Goal: Task Accomplishment & Management: Use online tool/utility

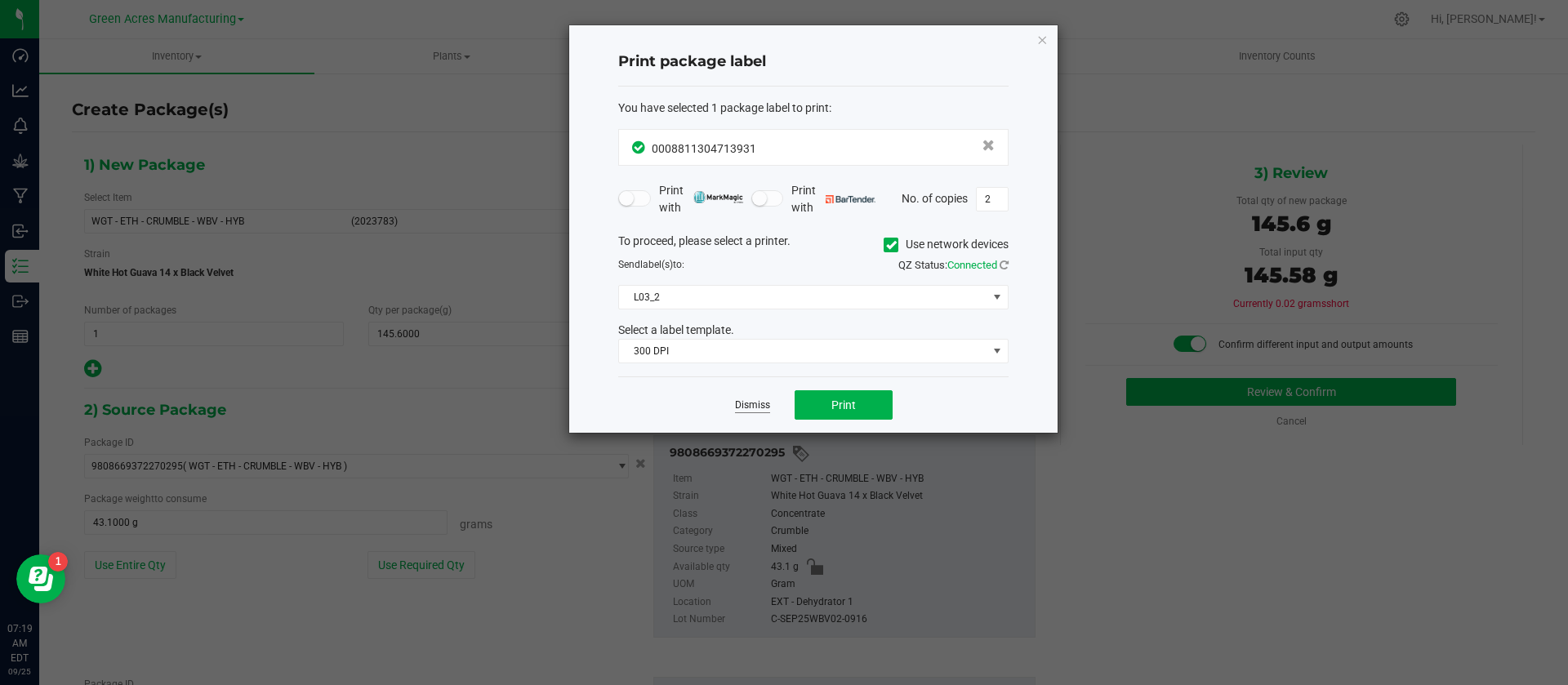
click at [755, 406] on link "Dismiss" at bounding box center [753, 405] width 35 height 14
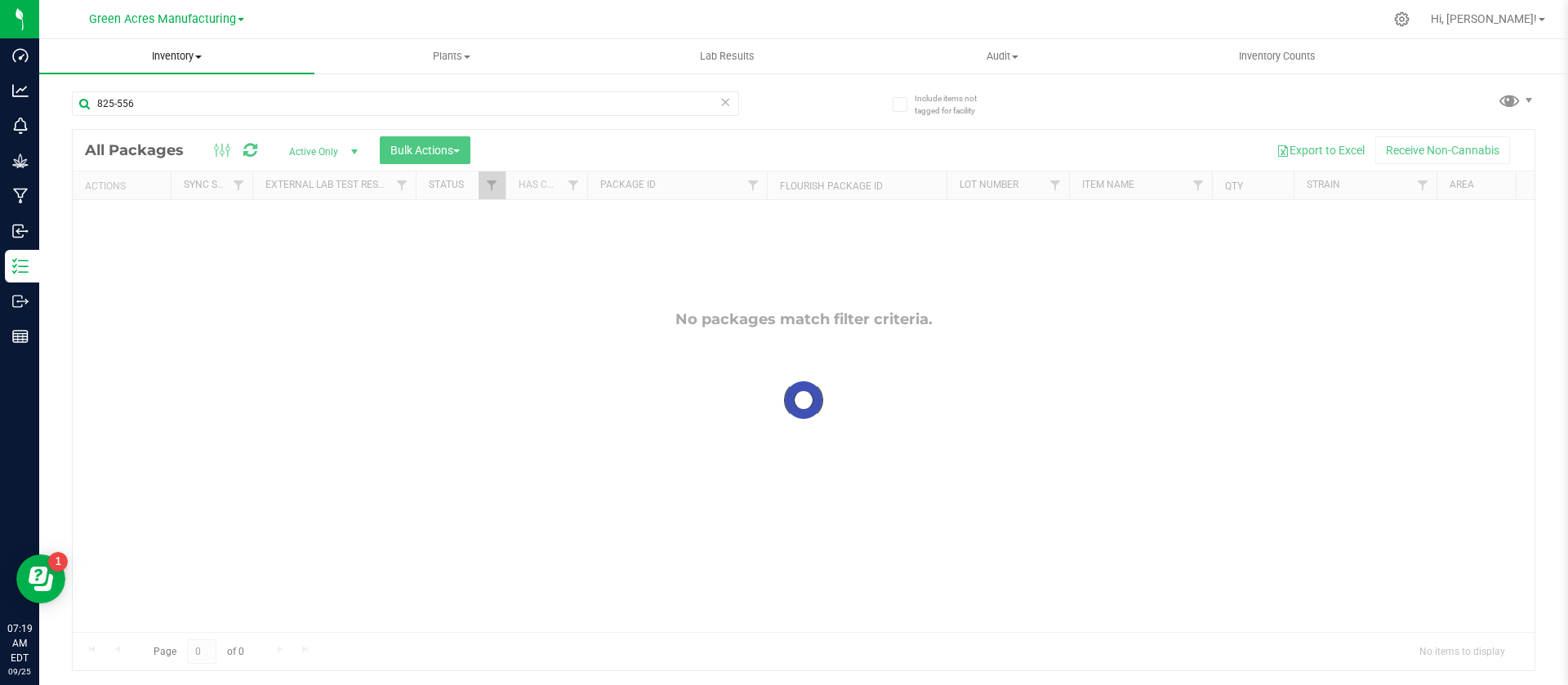
click at [179, 46] on uib-tab-heading "Inventory All packages All inventory Waste log Create inventory" at bounding box center [177, 56] width 276 height 34
click at [111, 90] on li "All packages" at bounding box center [177, 98] width 276 height 19
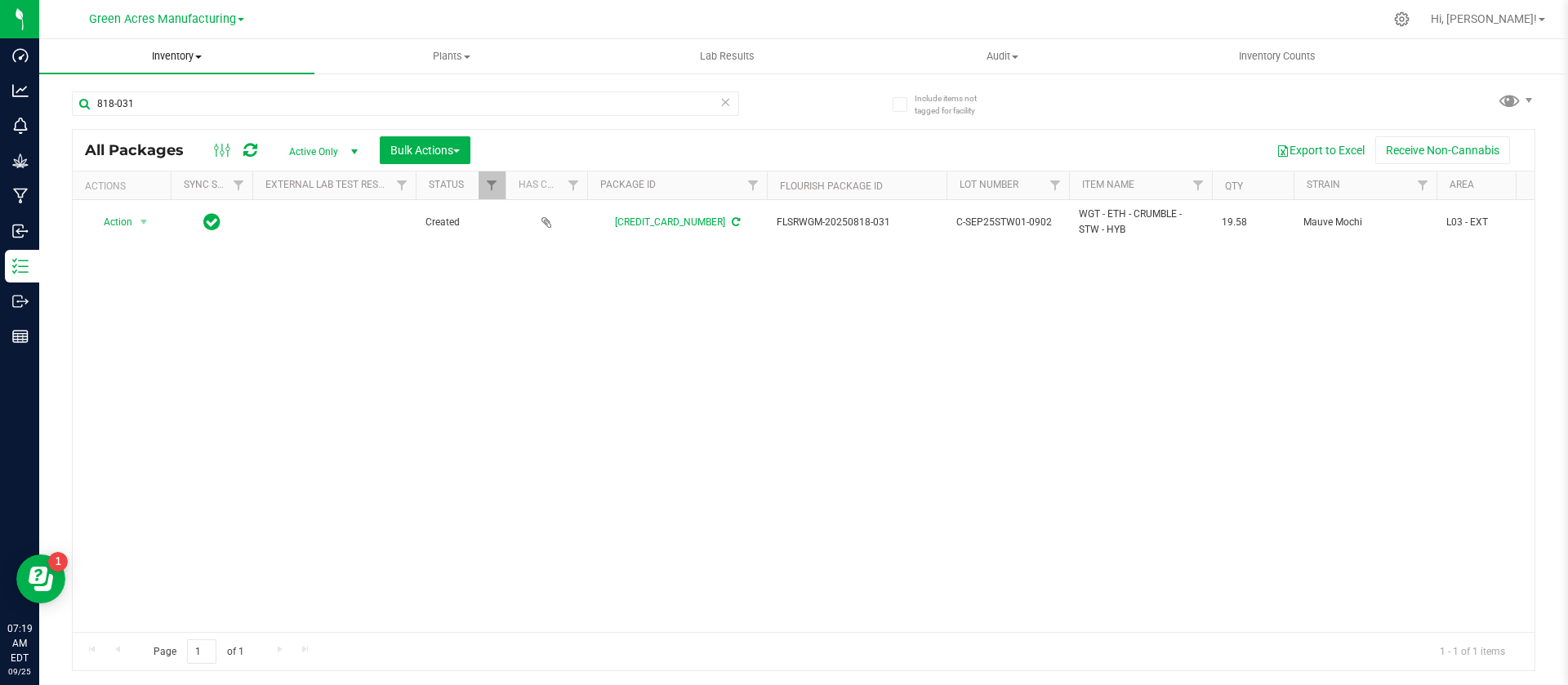
click at [194, 58] on span "Inventory" at bounding box center [177, 56] width 276 height 15
click at [152, 91] on li "All packages" at bounding box center [177, 98] width 276 height 19
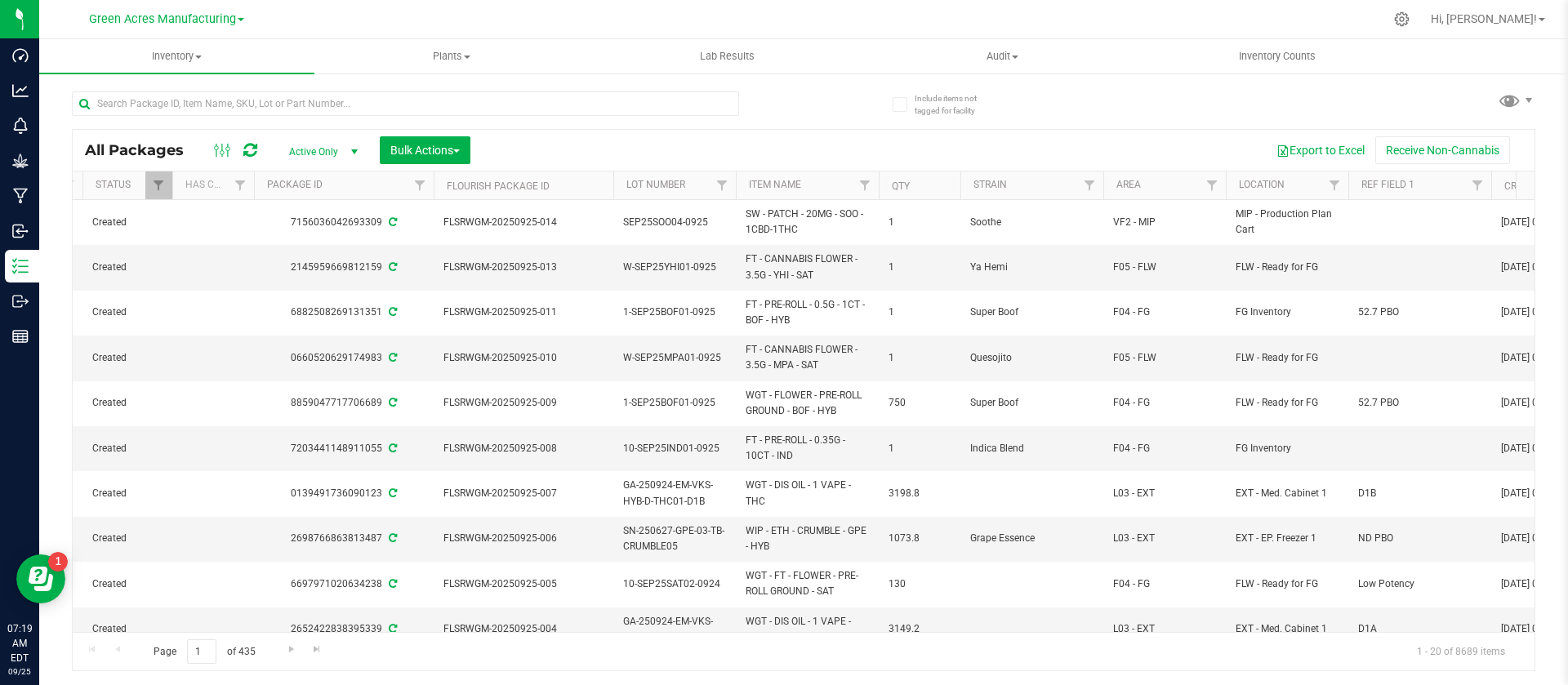
scroll to position [0, 366]
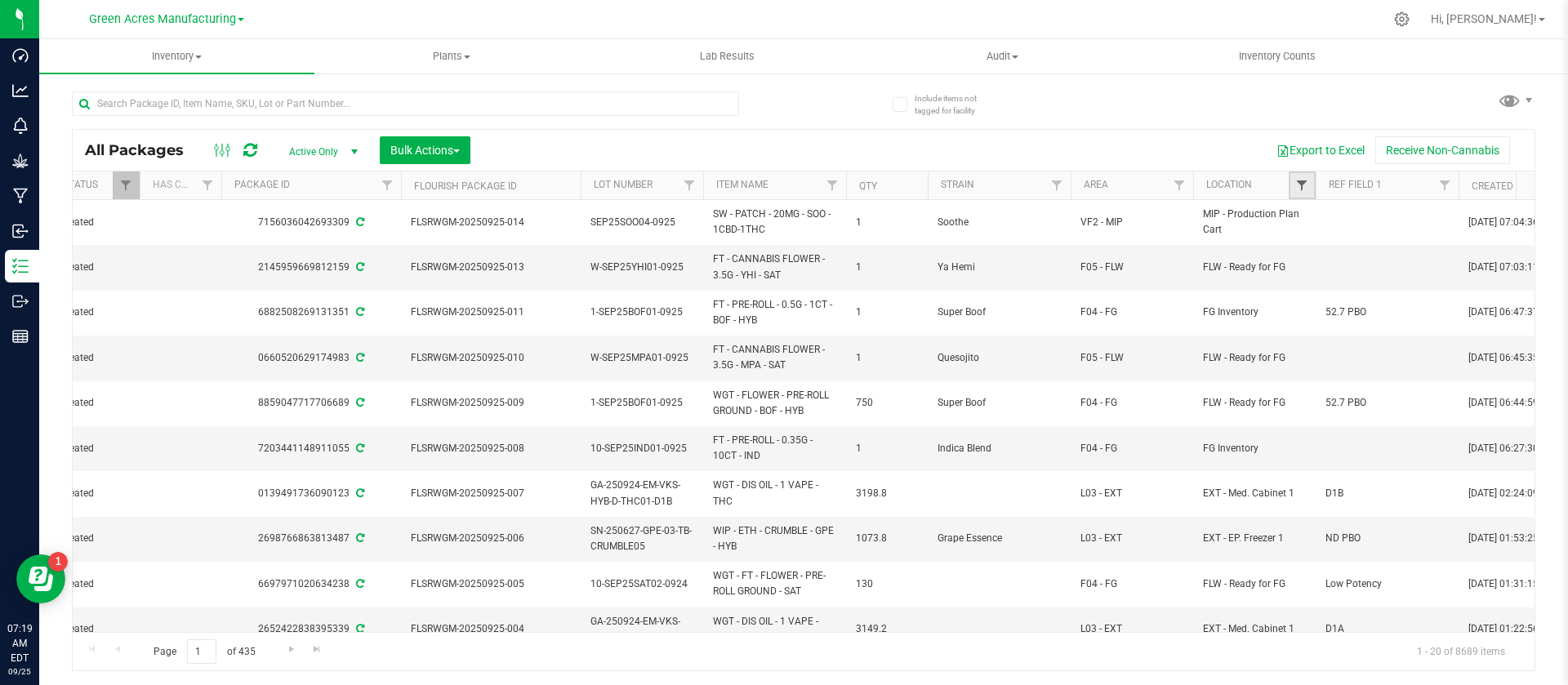
click at [1303, 187] on span "Filter" at bounding box center [1301, 185] width 13 height 13
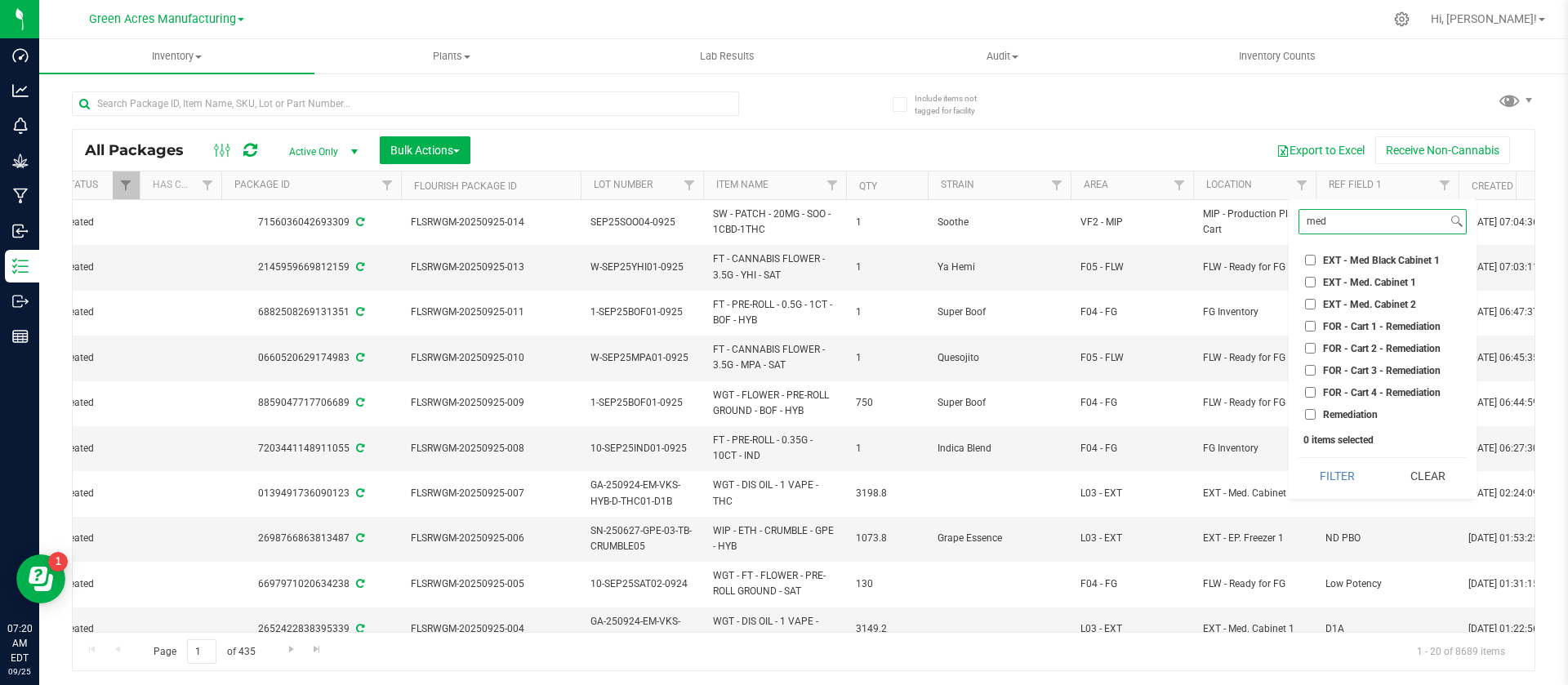
type input "med"
click at [1353, 300] on span "EXT - Med. Cabinet 2" at bounding box center [1369, 304] width 93 height 10
click at [1316, 299] on input "EXT - Med. Cabinet 2" at bounding box center [1311, 304] width 10 height 10
checkbox input "true"
click at [1339, 458] on button "Filter" at bounding box center [1338, 475] width 78 height 36
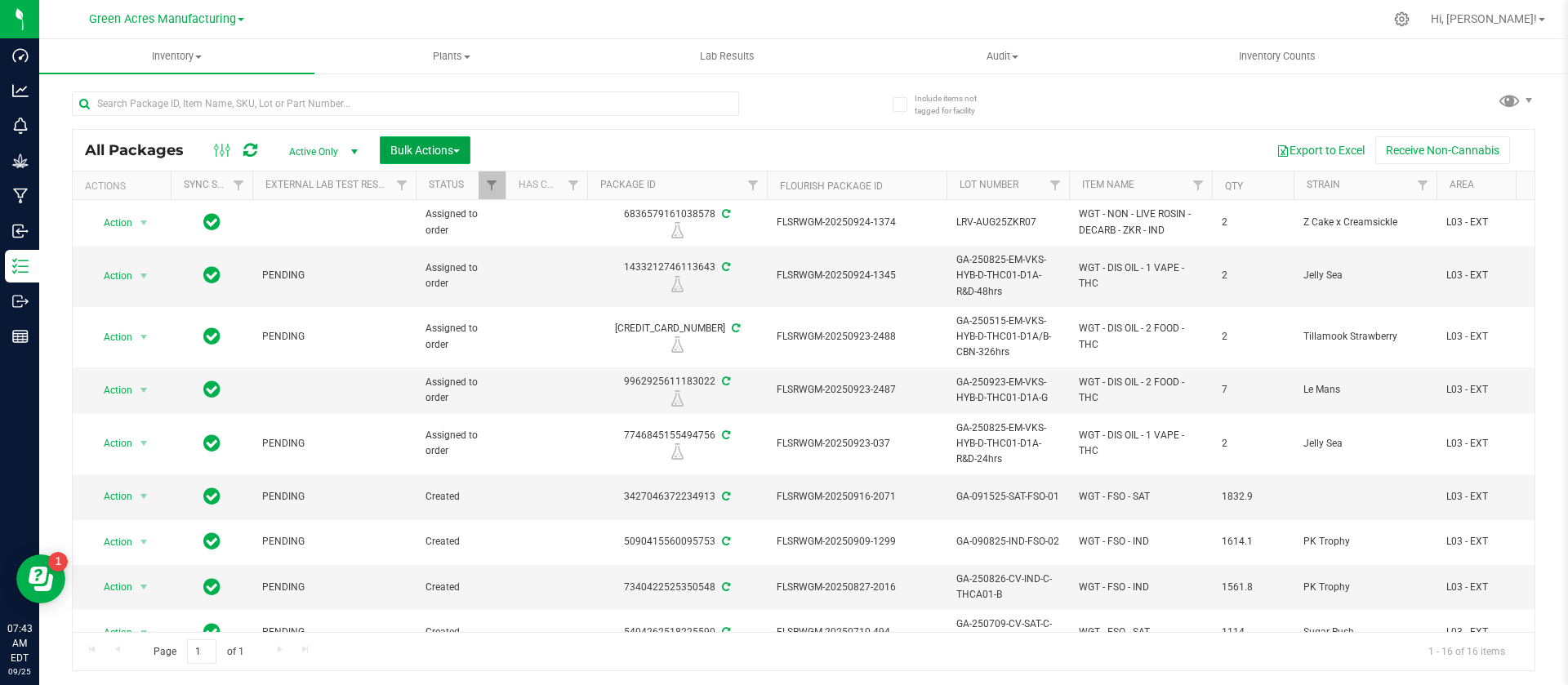
click at [419, 149] on span "Bulk Actions" at bounding box center [426, 150] width 70 height 13
click at [460, 305] on span "Locate packages" at bounding box center [431, 307] width 83 height 13
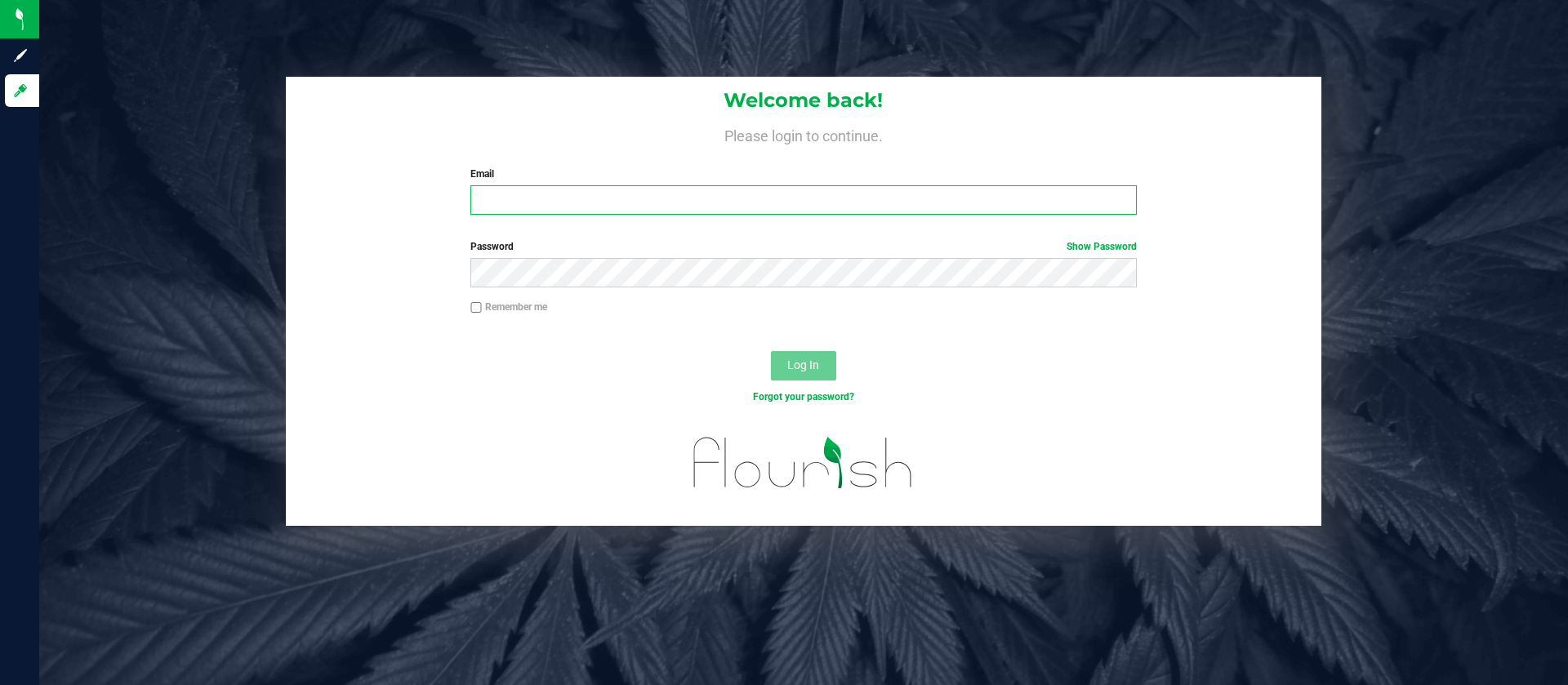
click at [504, 207] on input "Email" at bounding box center [802, 200] width 665 height 30
type input "[EMAIL_ADDRESS][DOMAIN_NAME]"
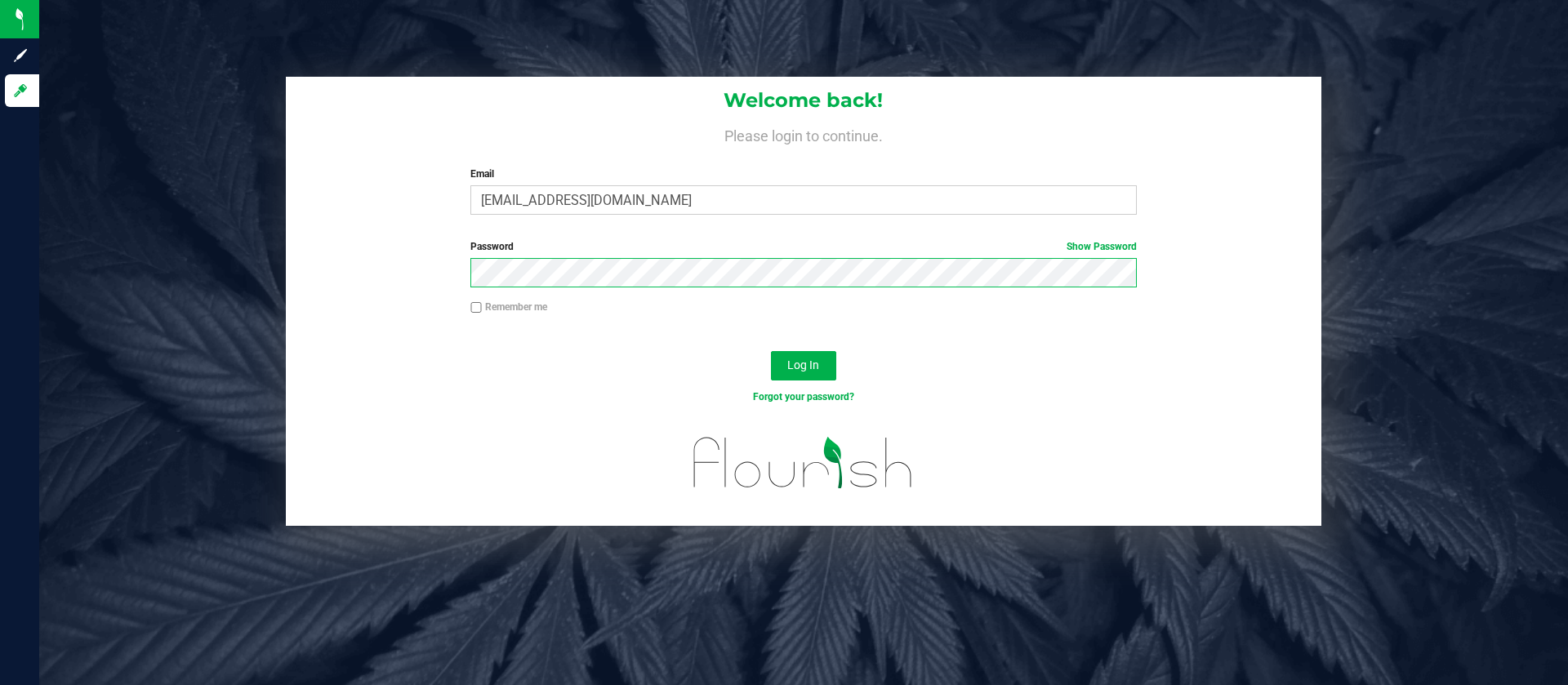
click at [771, 351] on button "Log In" at bounding box center [803, 366] width 65 height 30
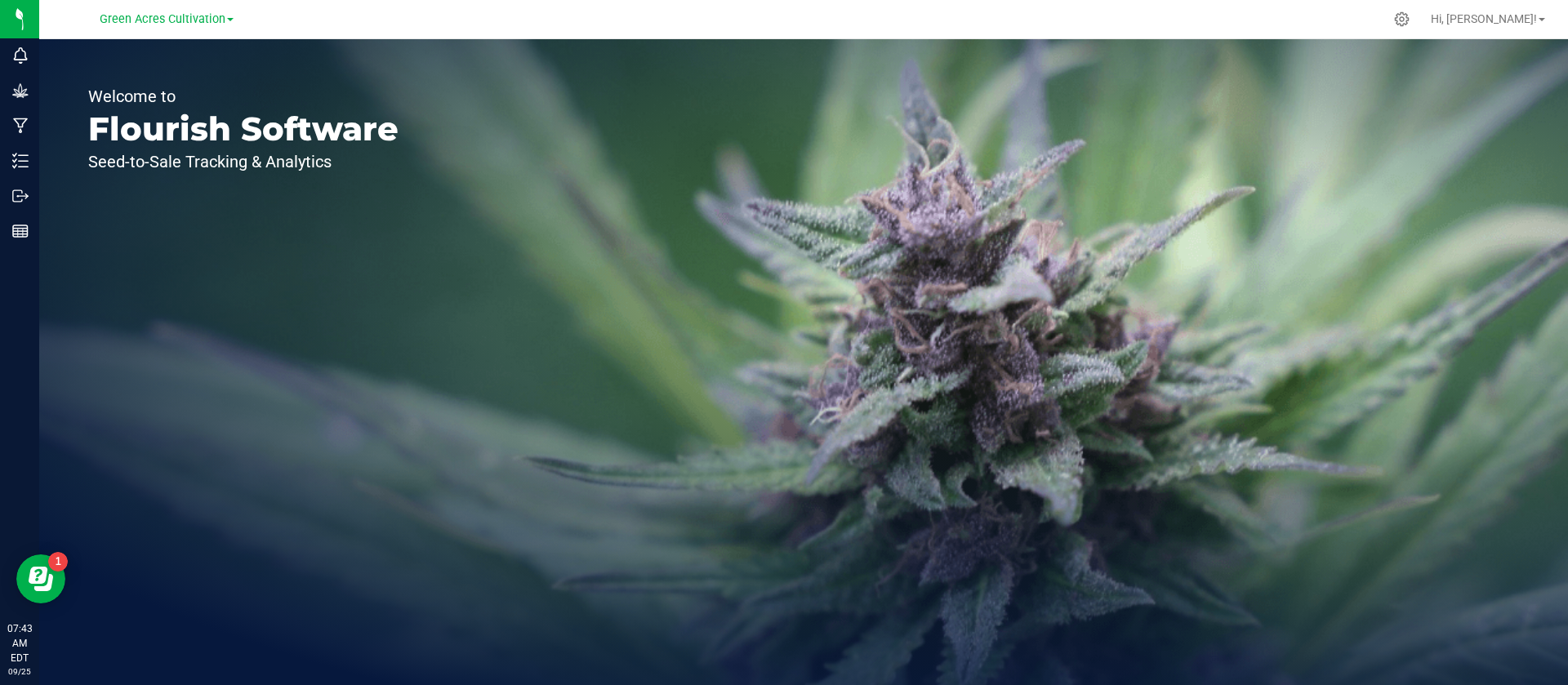
click at [179, 28] on div "Green Acres Cultivation" at bounding box center [167, 18] width 134 height 19
click at [179, 22] on span "Green Acres Cultivation" at bounding box center [162, 19] width 126 height 15
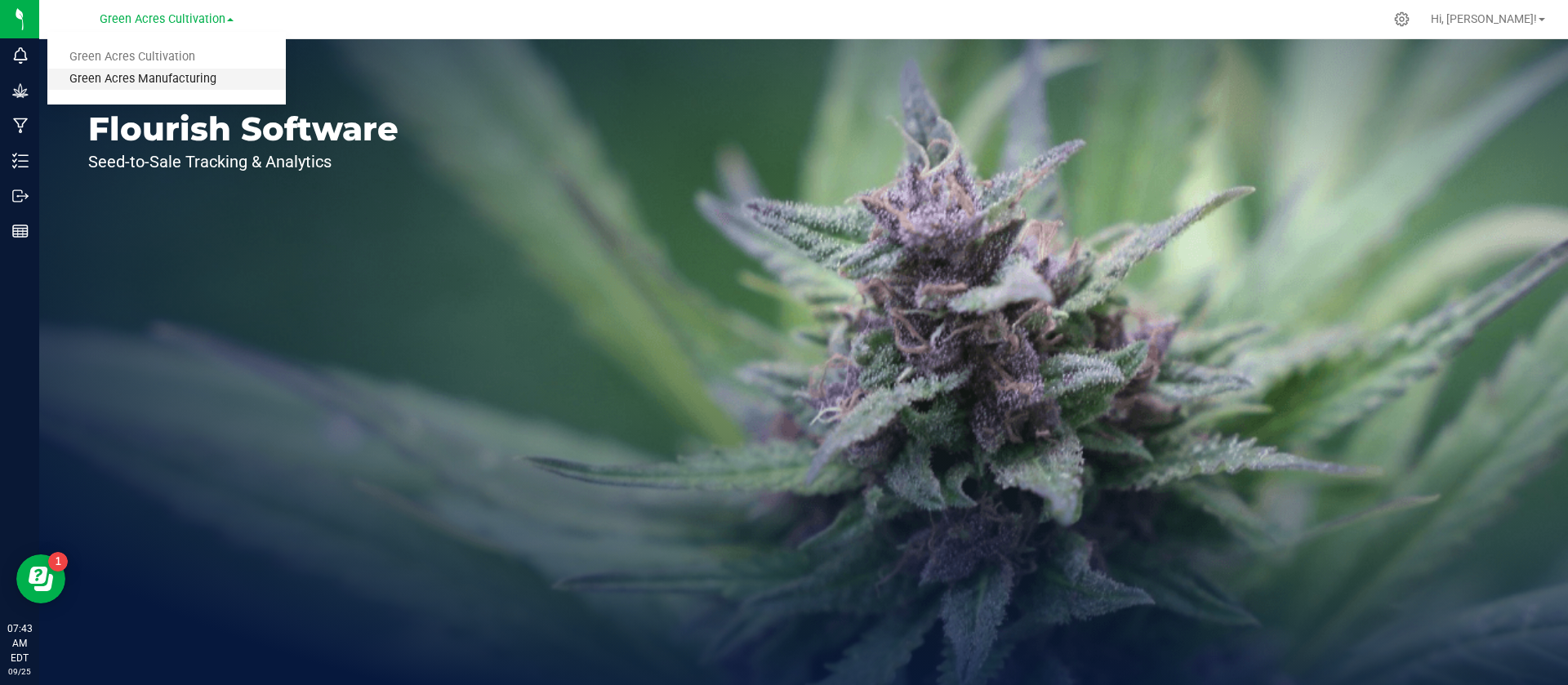
click at [176, 71] on link "Green Acres Manufacturing" at bounding box center [166, 79] width 238 height 22
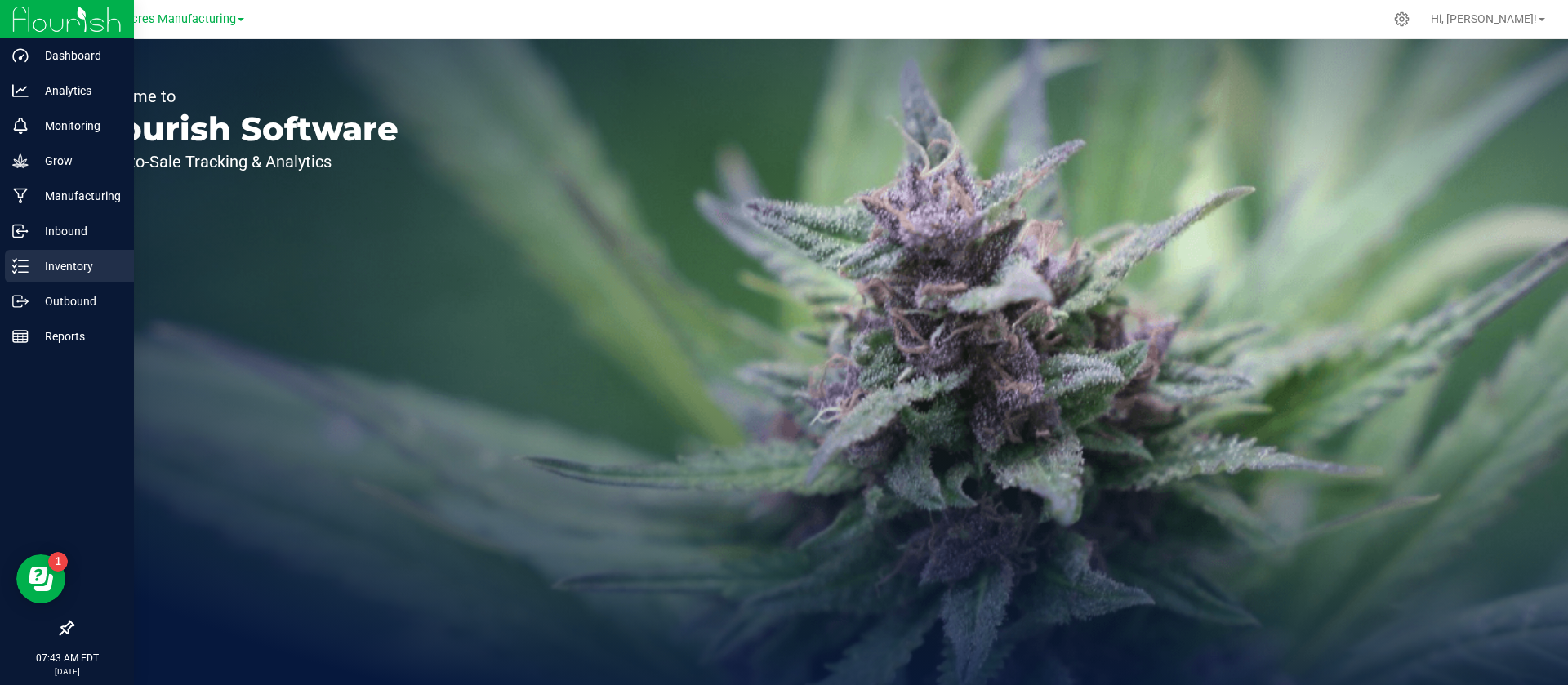
click at [80, 282] on link "Inventory" at bounding box center [67, 268] width 134 height 35
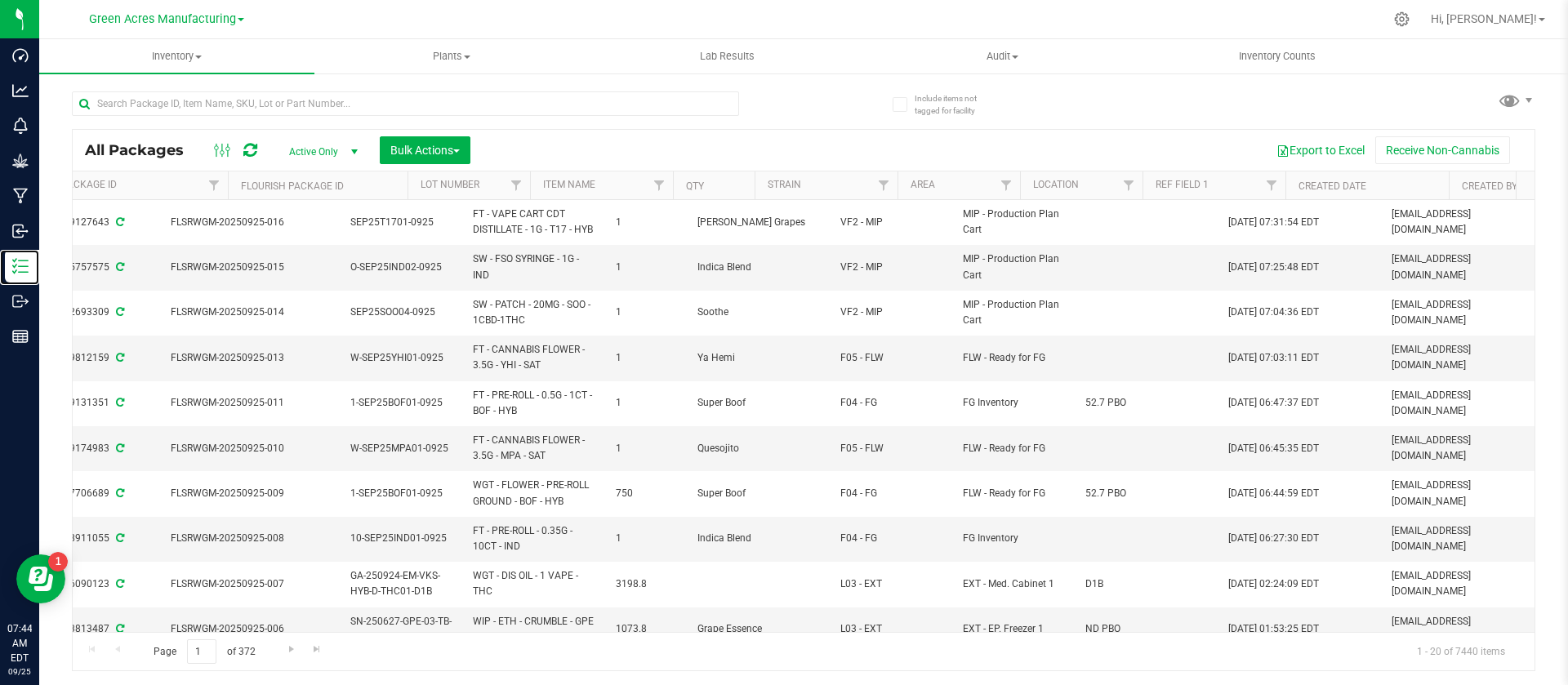
scroll to position [0, 606]
click at [1067, 175] on link "Filter" at bounding box center [1062, 186] width 27 height 28
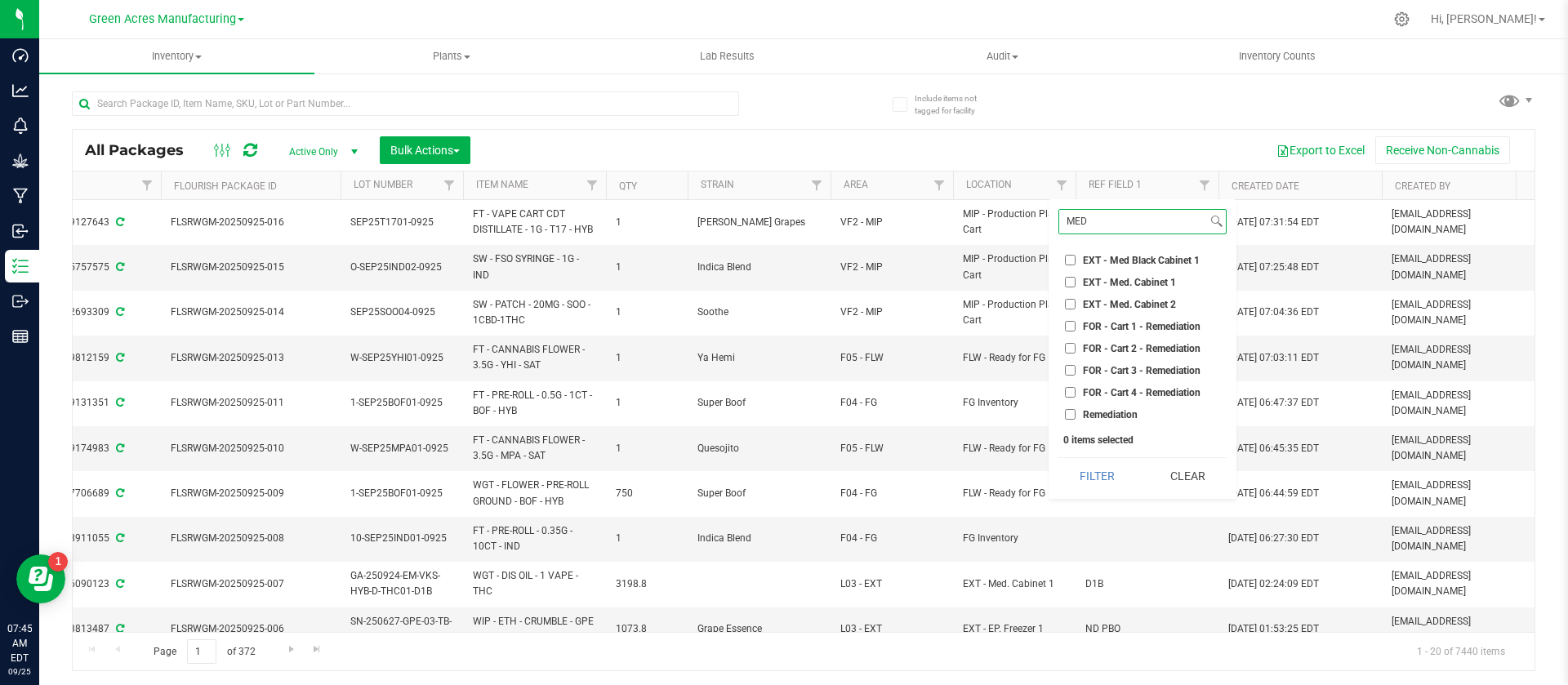
type input "MED"
click at [1098, 302] on span "EXT - Med. Cabinet 2" at bounding box center [1129, 304] width 93 height 10
click at [1075, 302] on input "EXT - Med. Cabinet 2" at bounding box center [1070, 304] width 10 height 10
checkbox input "true"
click at [1064, 482] on button "Filter" at bounding box center [1098, 475] width 78 height 36
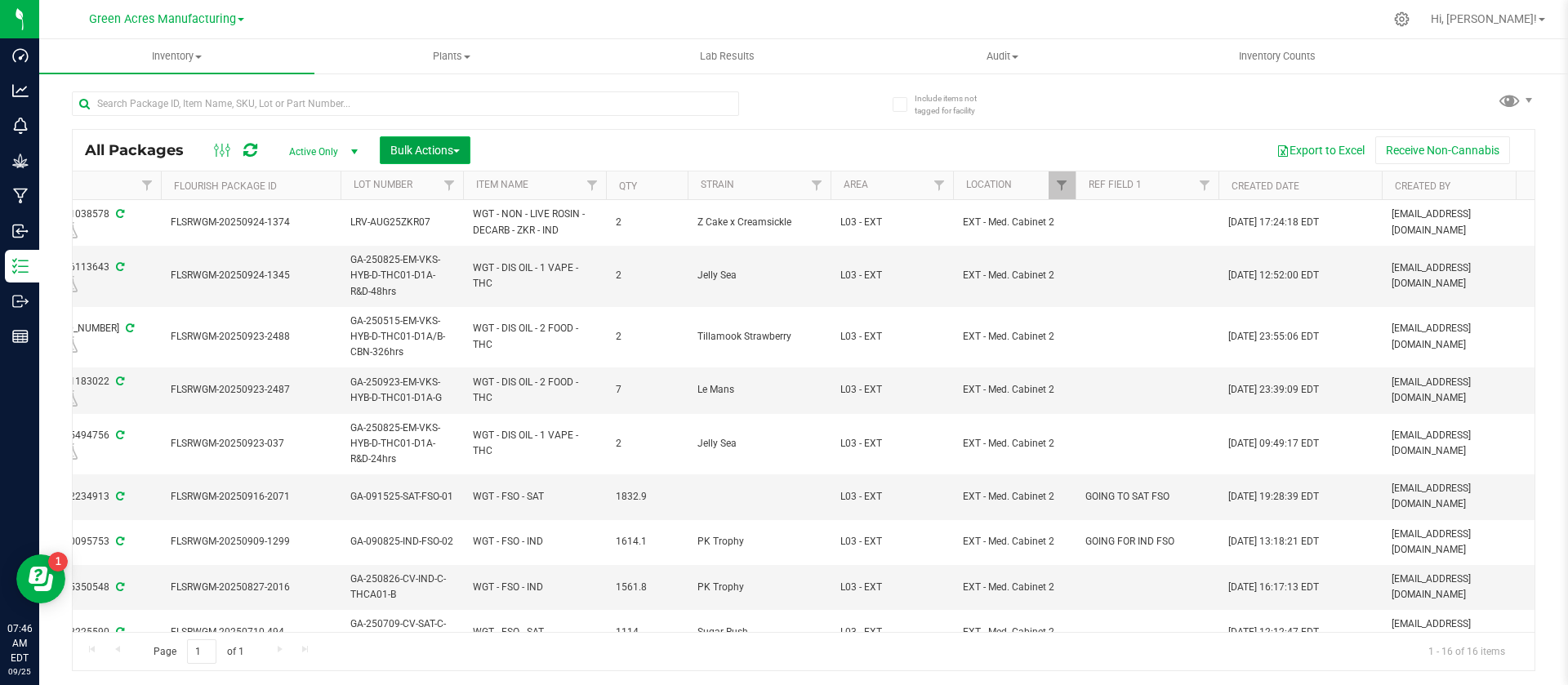
click at [410, 146] on span "Bulk Actions" at bounding box center [426, 150] width 70 height 13
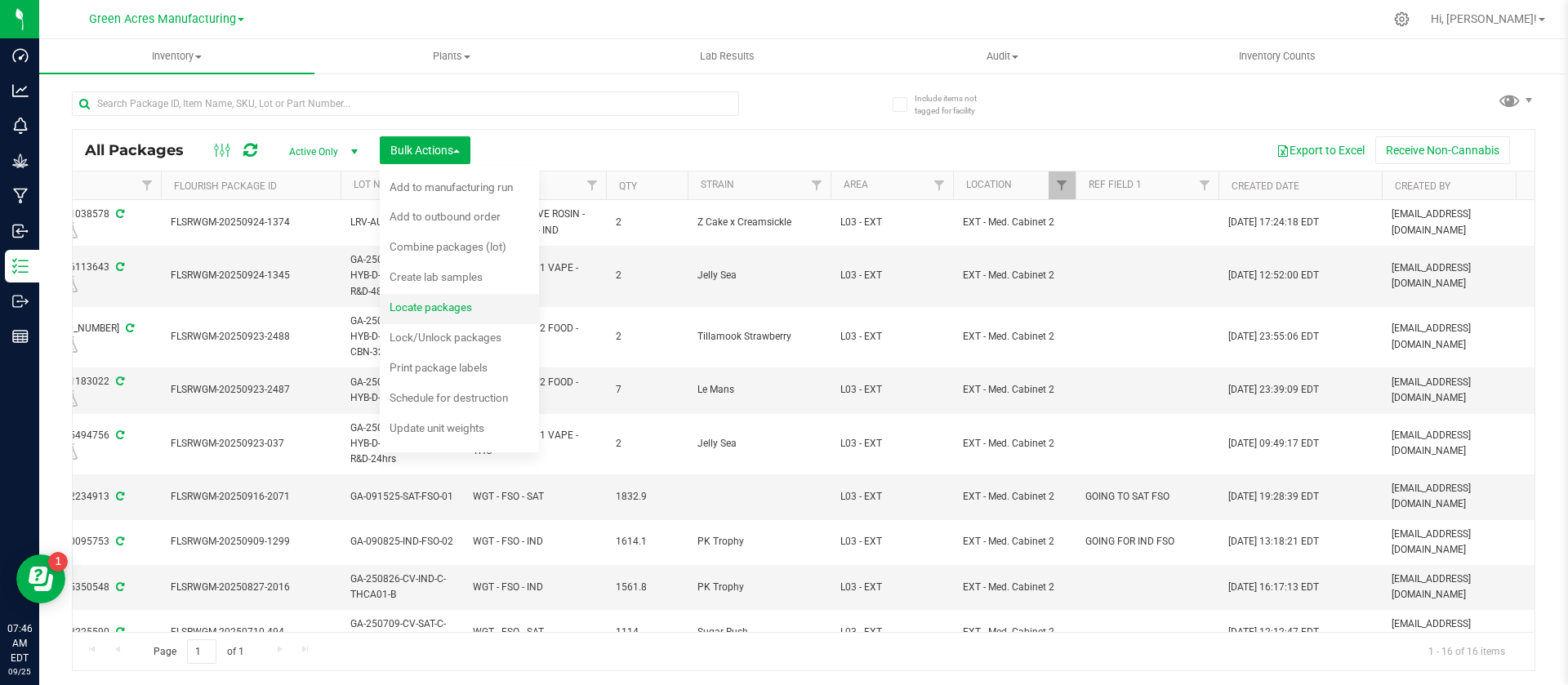
click at [484, 308] on div "Locate packages" at bounding box center [442, 309] width 105 height 26
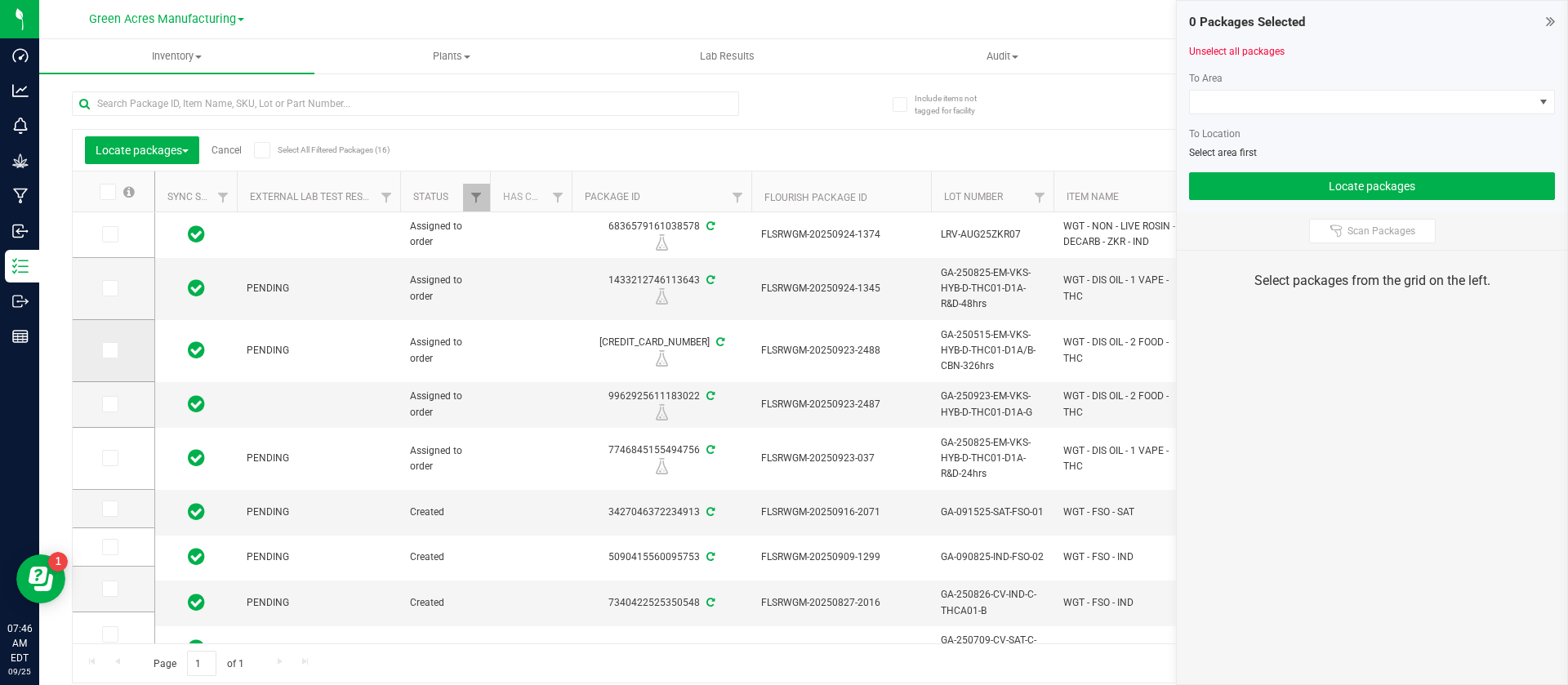
click at [123, 350] on label at bounding box center [113, 349] width 24 height 17
click at [0, 0] on input "checkbox" at bounding box center [0, 0] width 0 height 0
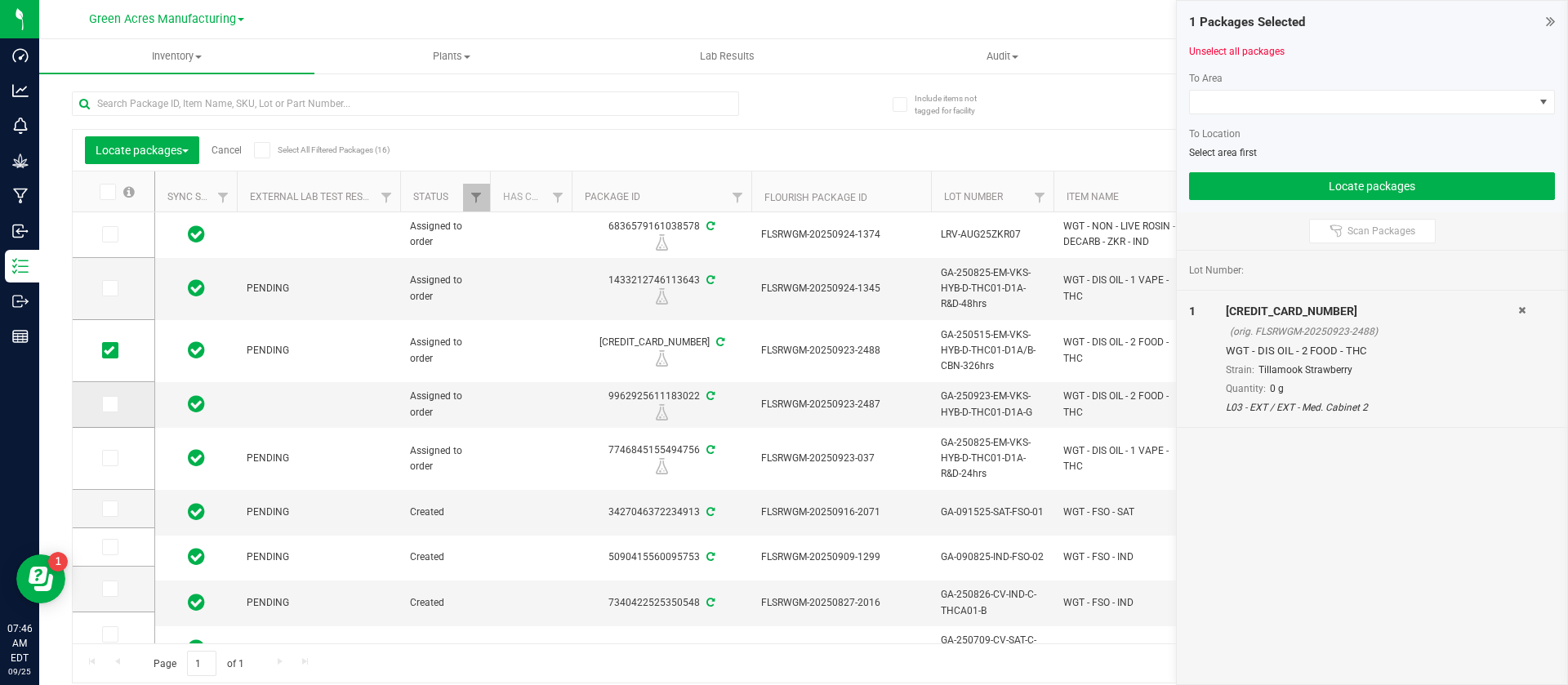
click at [126, 403] on td at bounding box center [113, 404] width 82 height 45
click at [103, 404] on span at bounding box center [110, 404] width 17 height 17
click at [0, 0] on input "checkbox" at bounding box center [0, 0] width 0 height 0
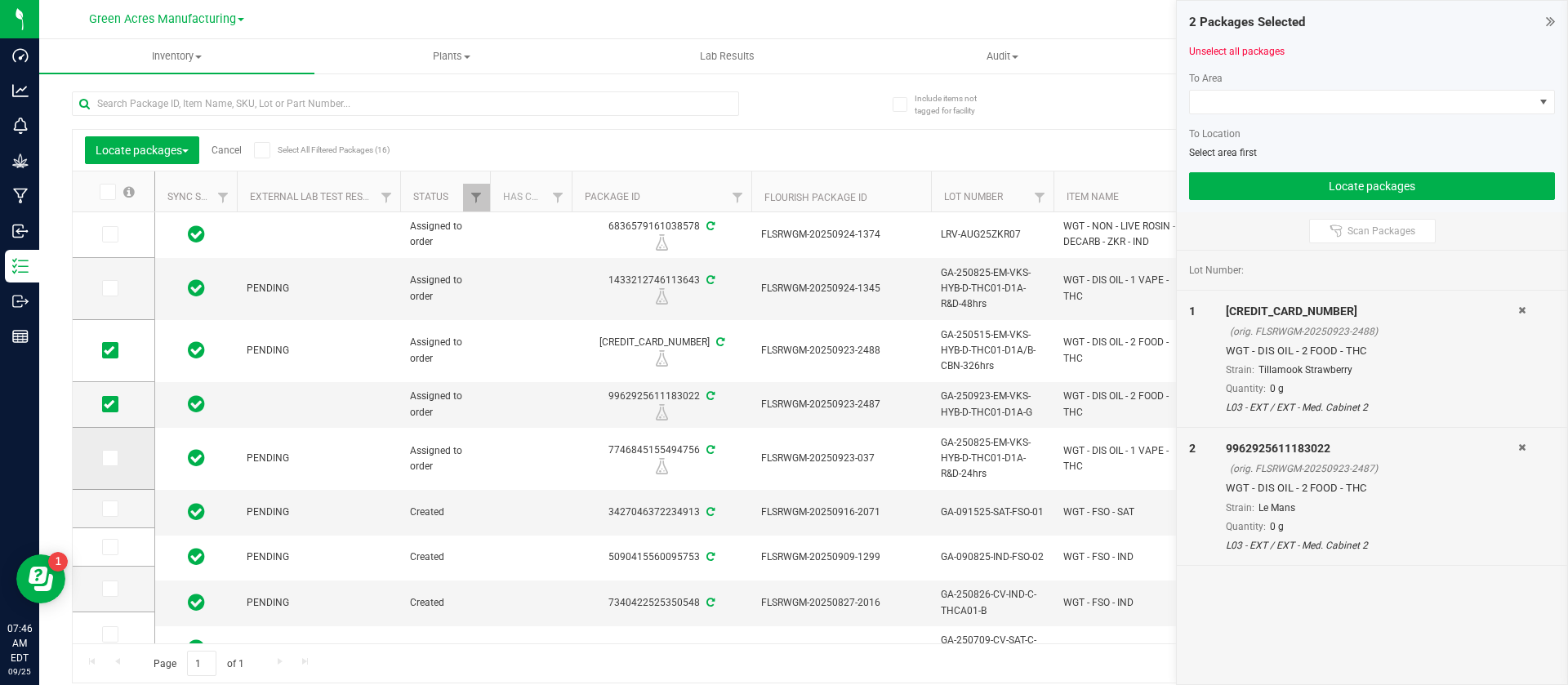
click at [109, 458] on icon at bounding box center [109, 458] width 10 height 0
click at [0, 0] on input "checkbox" at bounding box center [0, 0] width 0 height 0
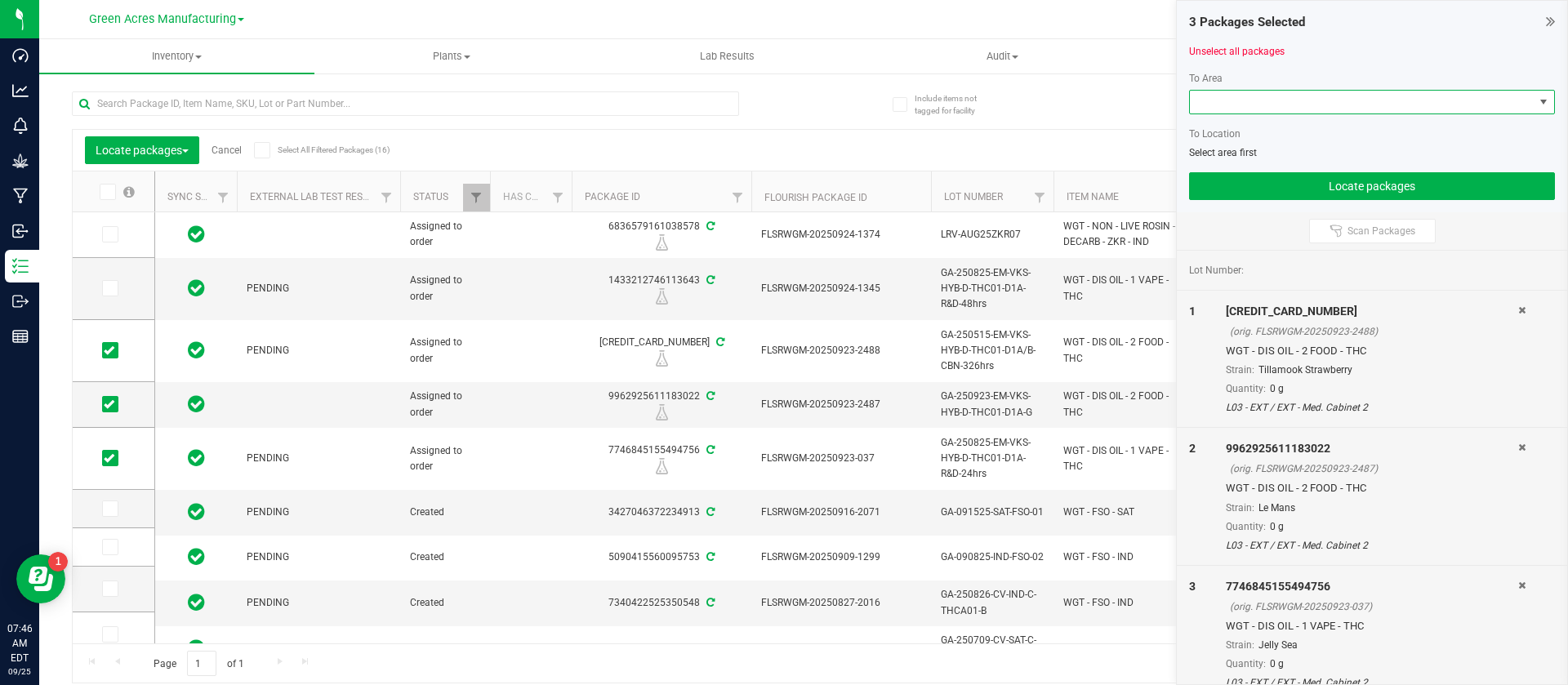
click at [1224, 100] on span at bounding box center [1362, 102] width 344 height 23
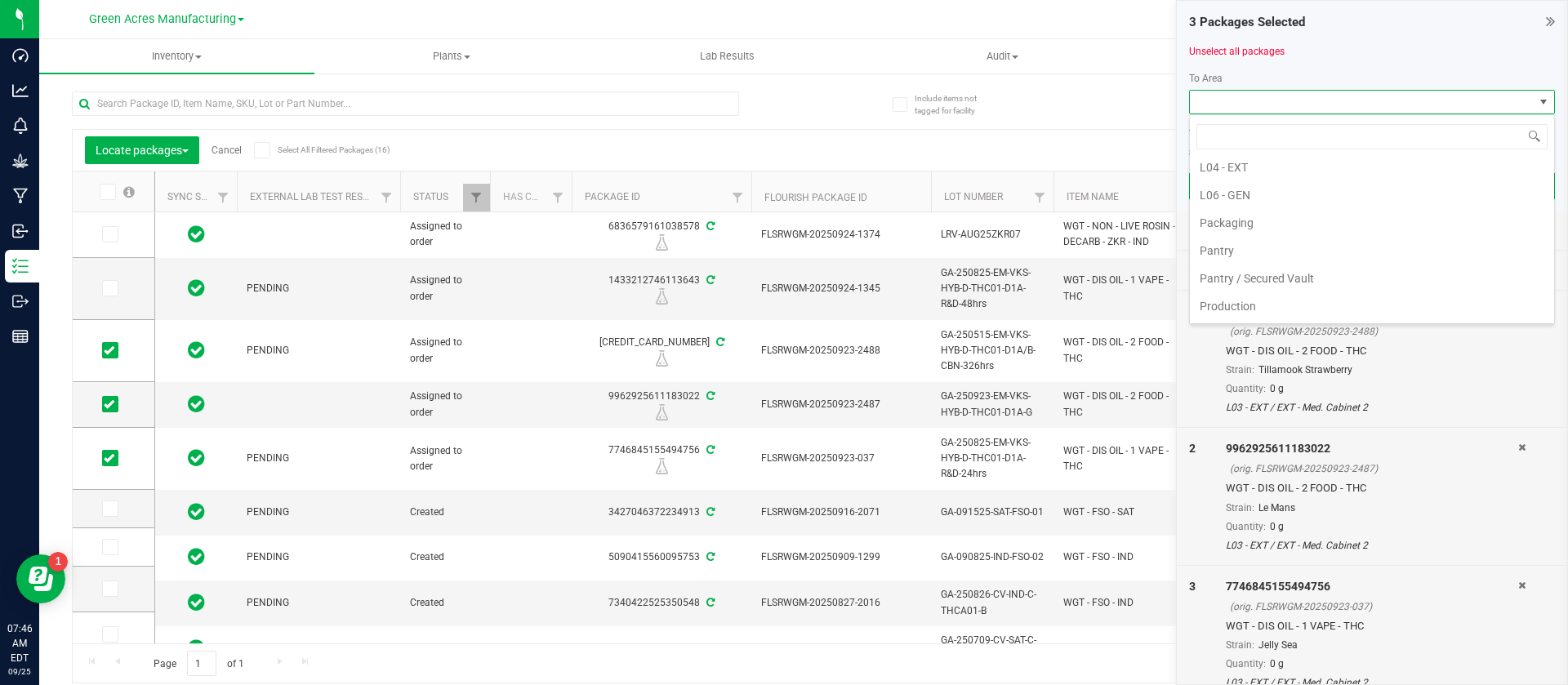
scroll to position [490, 0]
click at [1315, 264] on li "Pantry / Secured Vault" at bounding box center [1373, 265] width 365 height 28
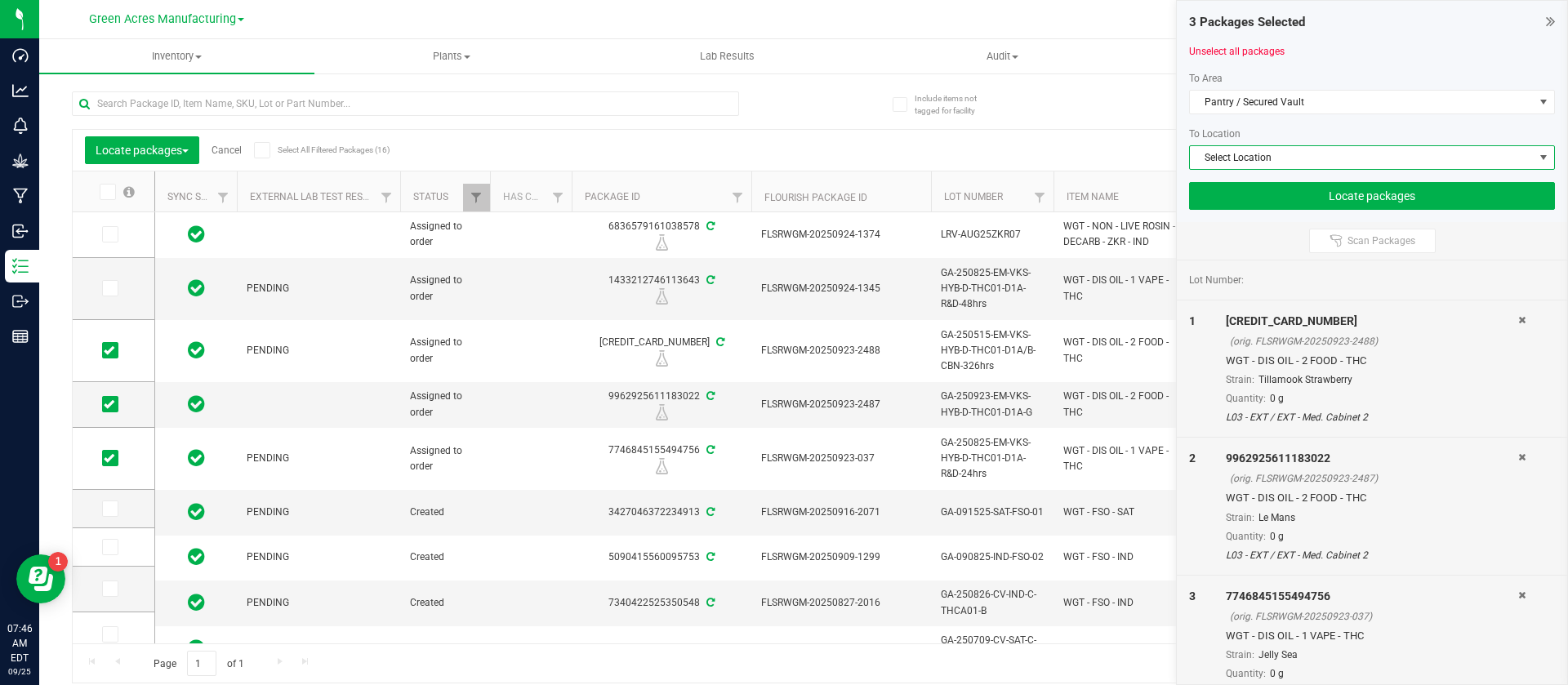
click at [1271, 161] on span "Select Location" at bounding box center [1362, 158] width 344 height 23
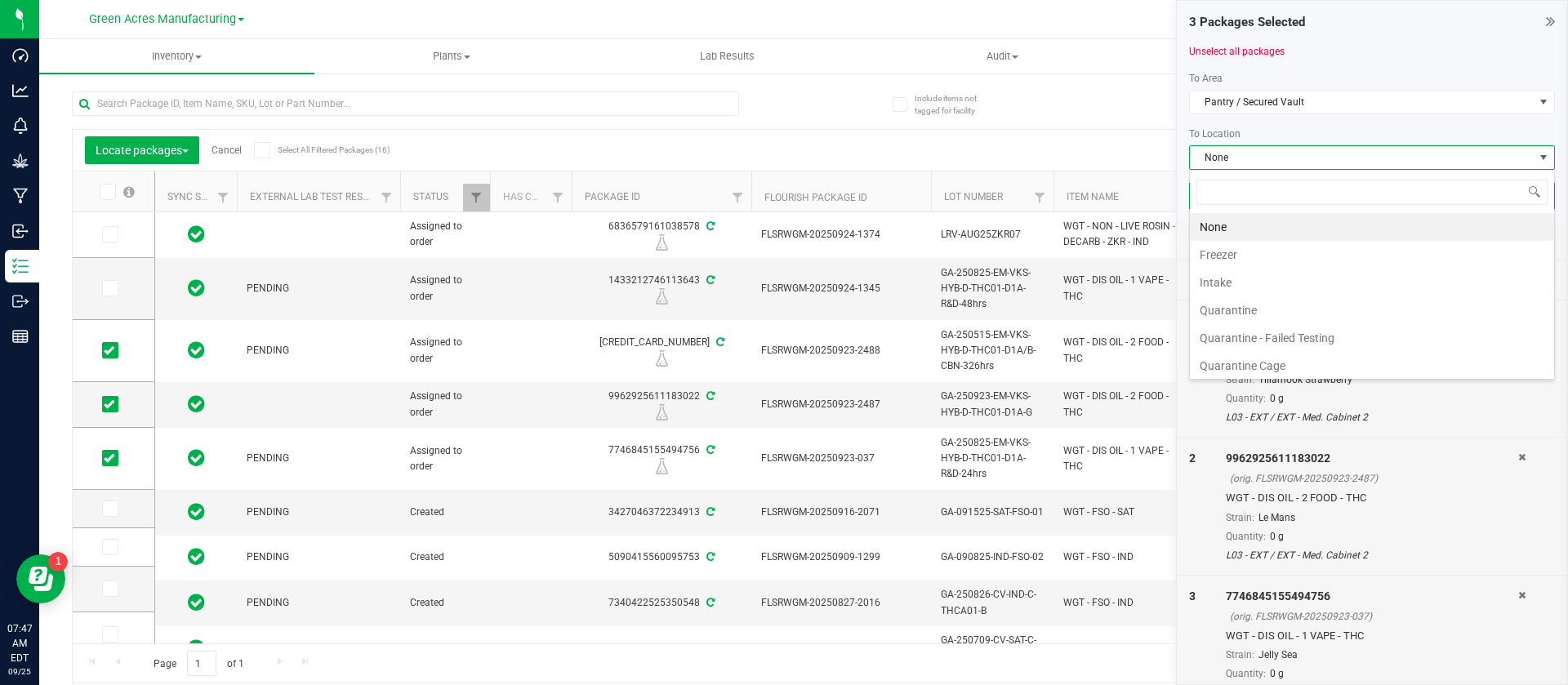
scroll to position [31, 0]
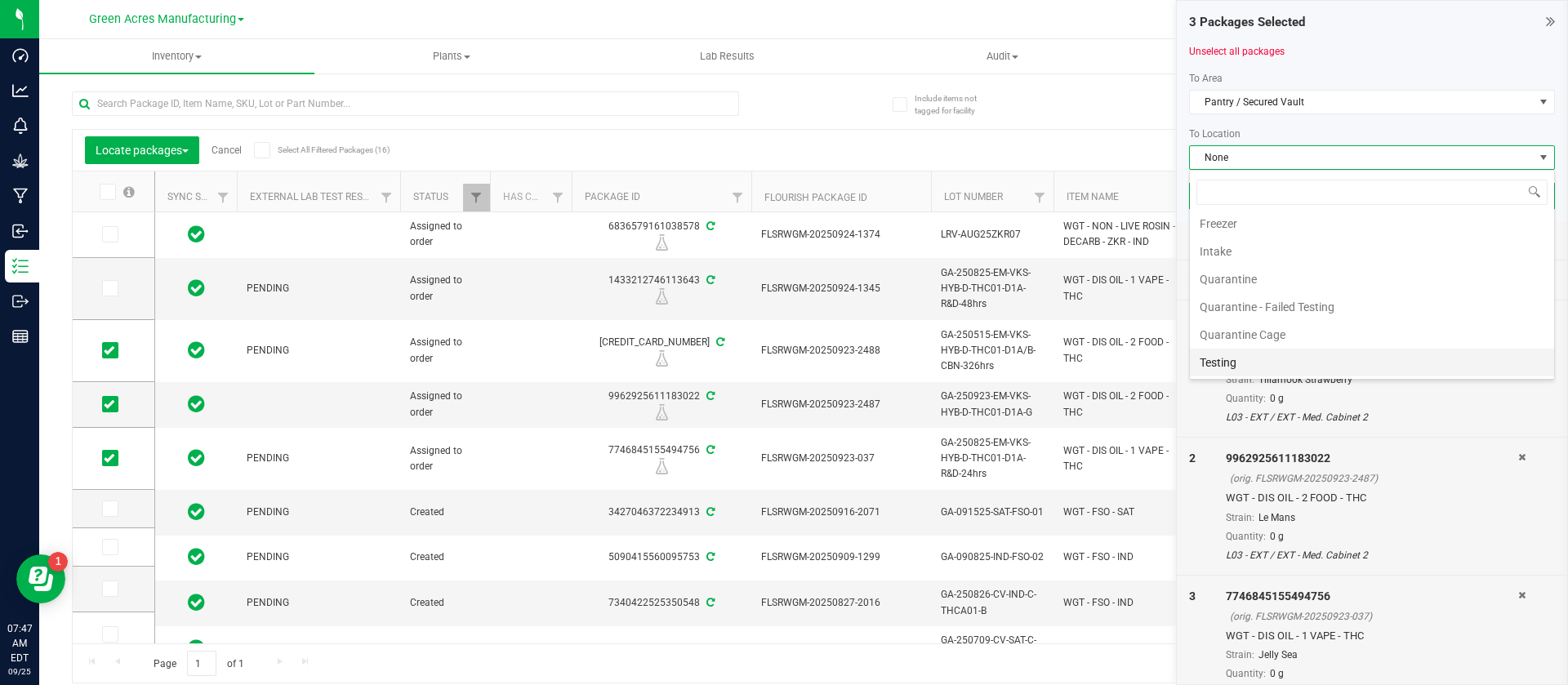
click at [1294, 359] on li "Testing" at bounding box center [1373, 363] width 365 height 28
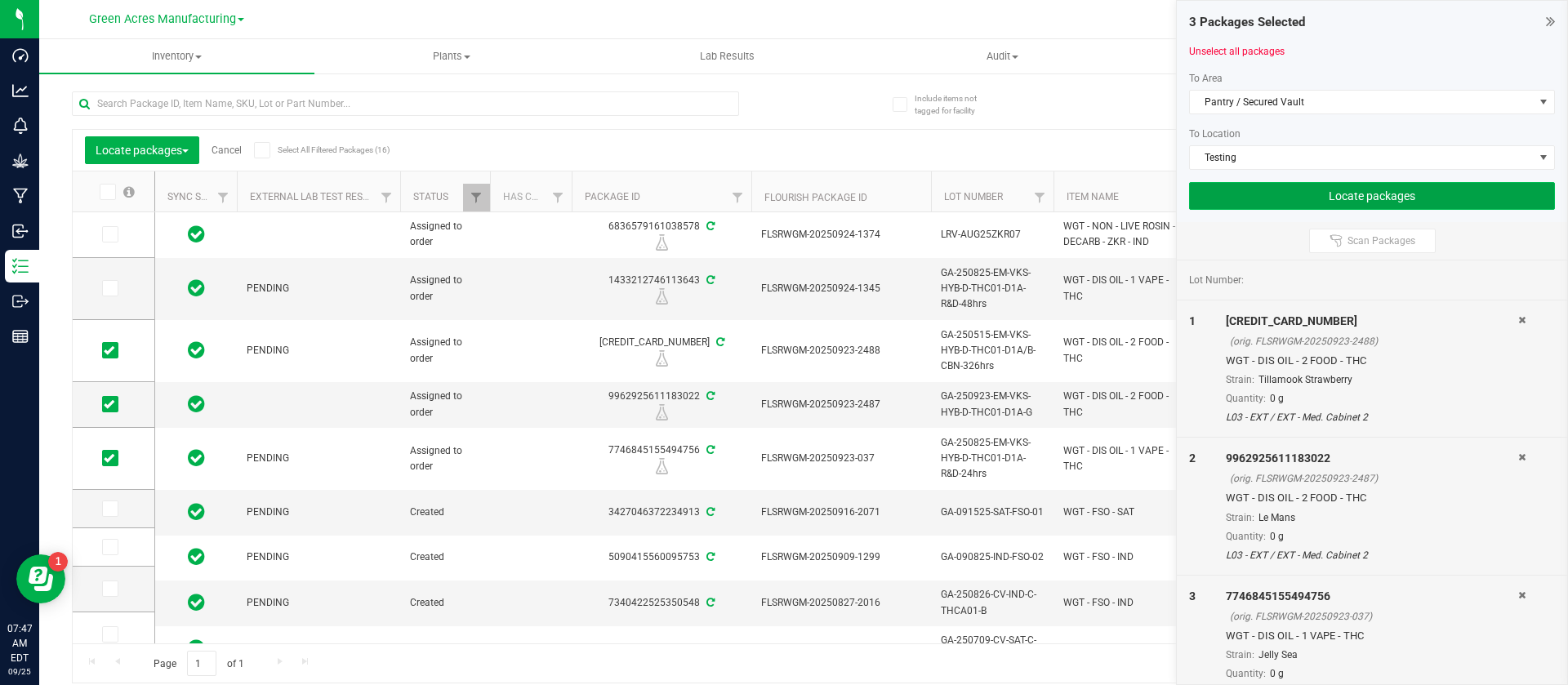
click at [1267, 193] on button "Locate packages" at bounding box center [1373, 196] width 366 height 28
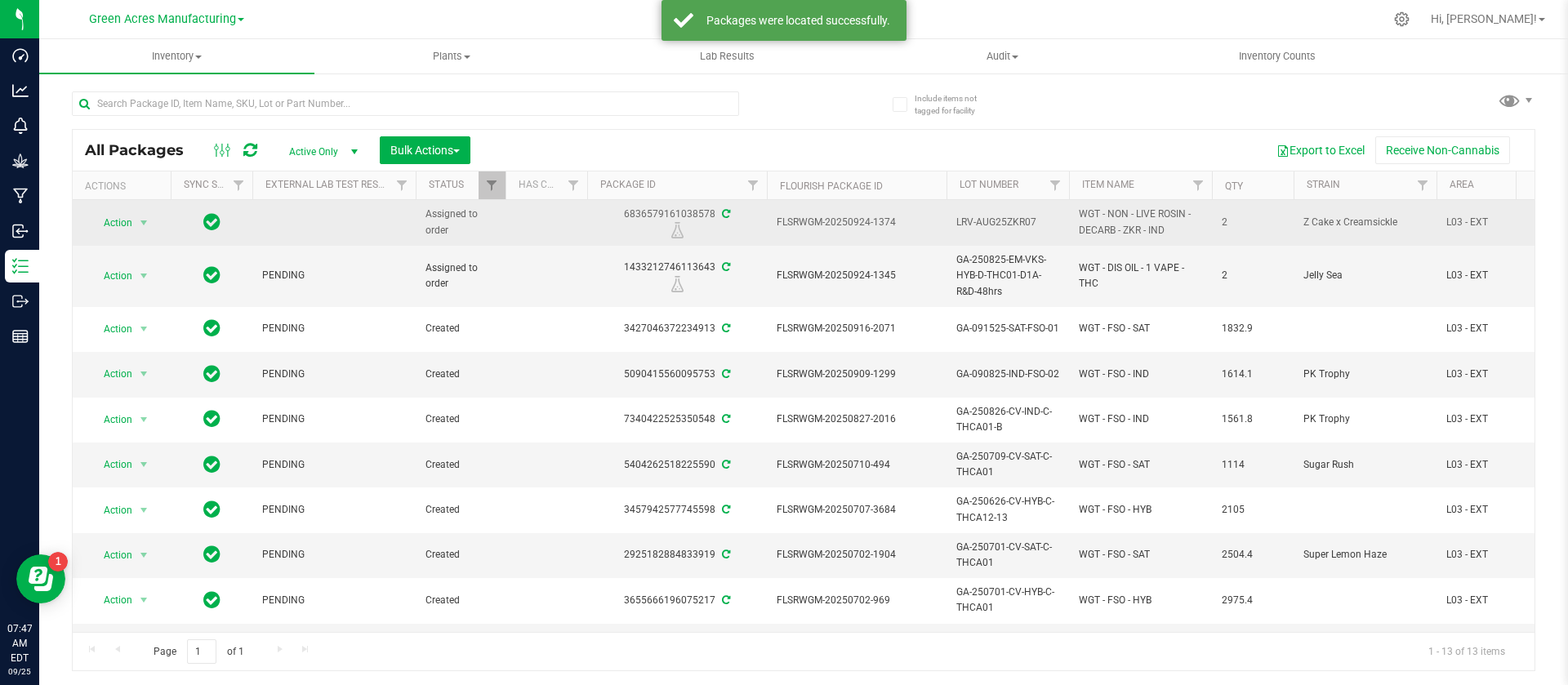
click at [671, 213] on div "6836579161038578" at bounding box center [678, 222] width 185 height 32
copy div "6836579161038578"
click at [999, 228] on span "LRV-AUG25ZKR07" at bounding box center [1008, 222] width 103 height 16
click at [999, 228] on input "LRV-AUG25ZKR07" at bounding box center [1005, 222] width 117 height 25
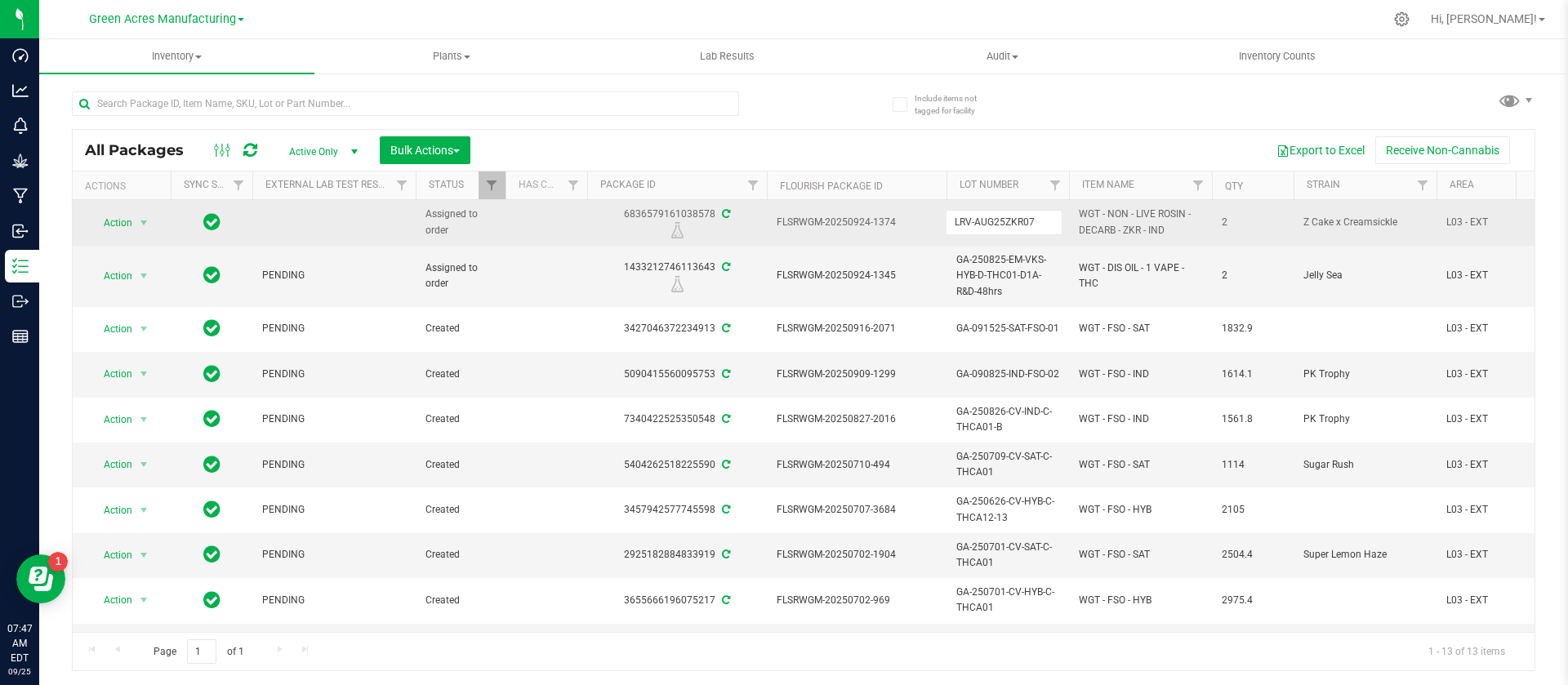
click at [999, 228] on input "LRV-AUG25ZKR07" at bounding box center [1005, 222] width 117 height 25
click at [1138, 218] on span "WGT - NON - LIVE ROSIN - DECARB - ZKR - IND" at bounding box center [1140, 222] width 123 height 31
copy tr "WGT - NON - LIVE ROSIN - DECARB - ZKR - IND"
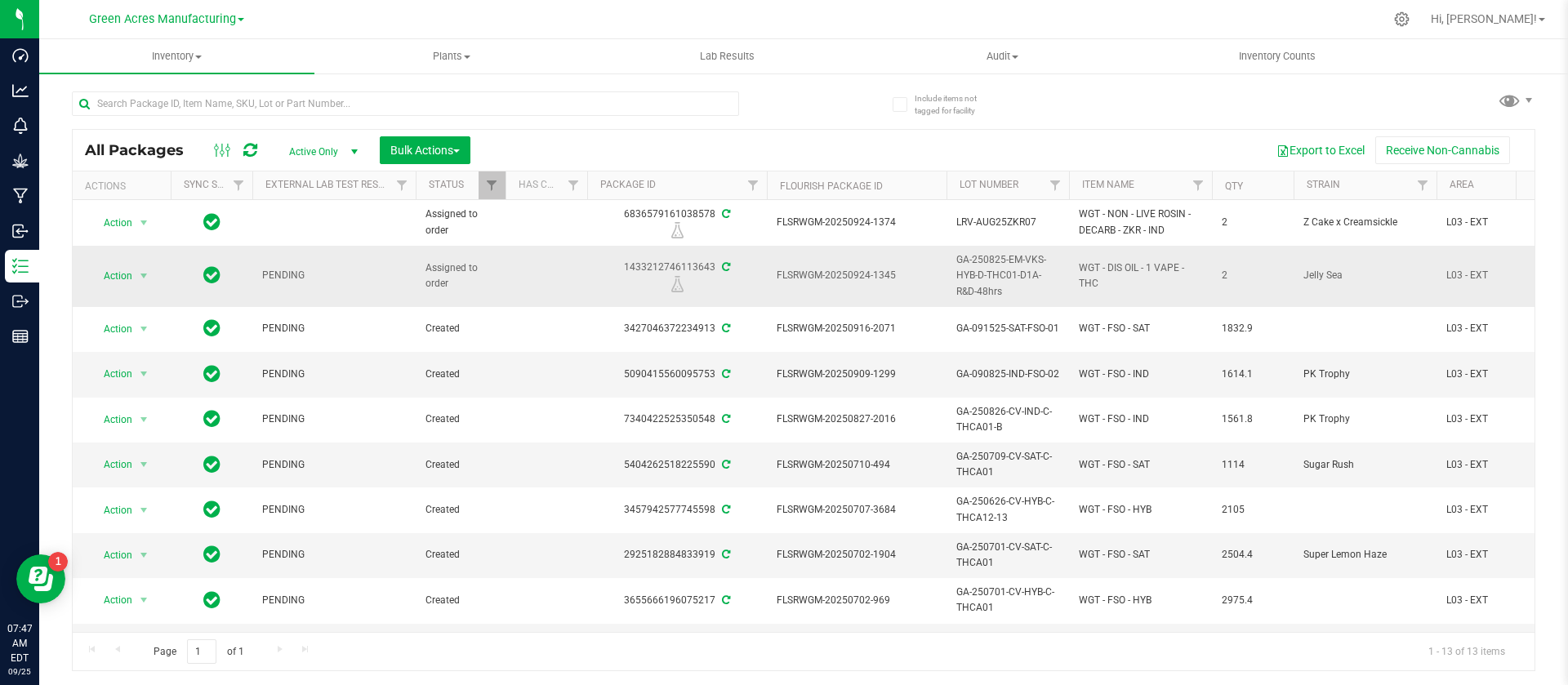
click at [1007, 261] on span "GA-250825-EM-VKS-HYB-D-THC01-D1A-R&D-48hrs" at bounding box center [1008, 275] width 103 height 47
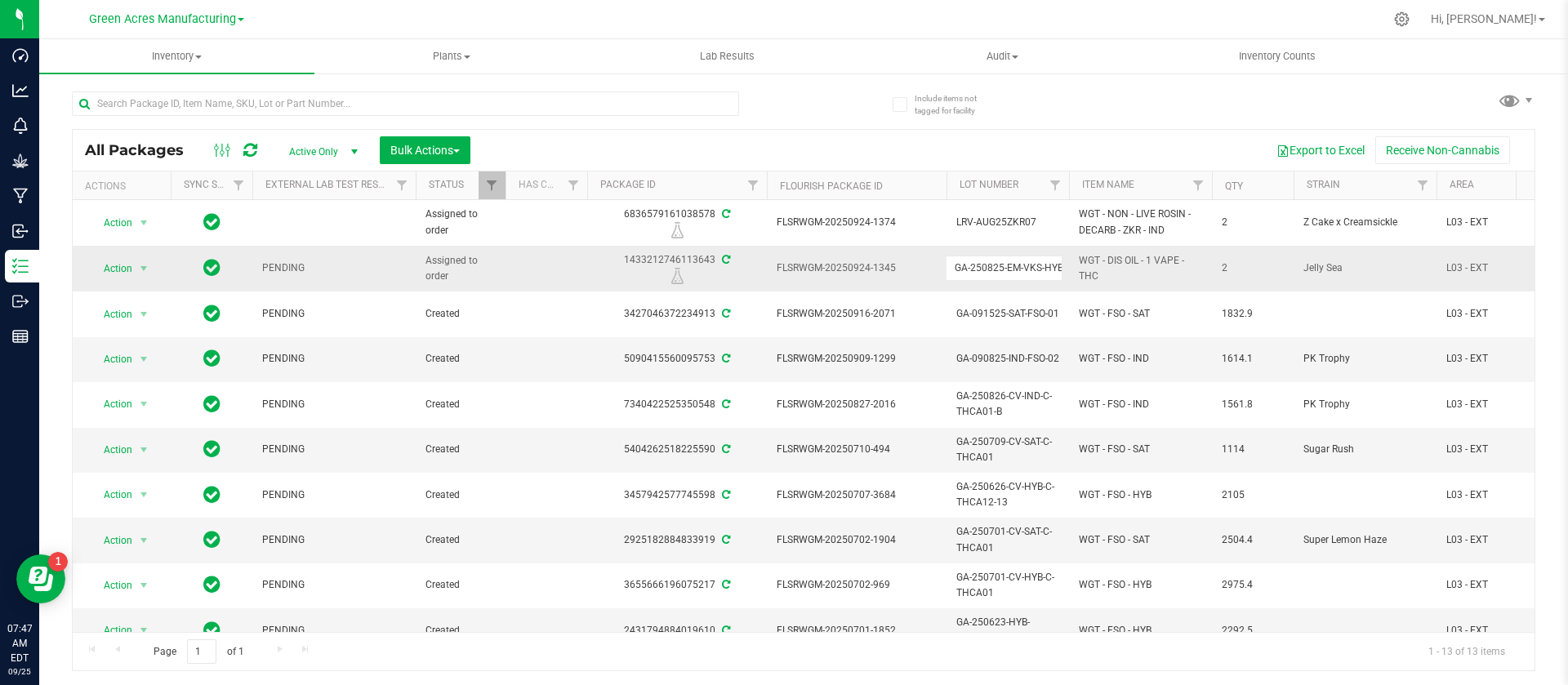
click at [1007, 261] on input "GA-250825-EM-VKS-HYB-D-THC01-D1A-R&D-48hrs" at bounding box center [1005, 268] width 117 height 25
click at [679, 261] on div "1433212746113643" at bounding box center [678, 268] width 185 height 32
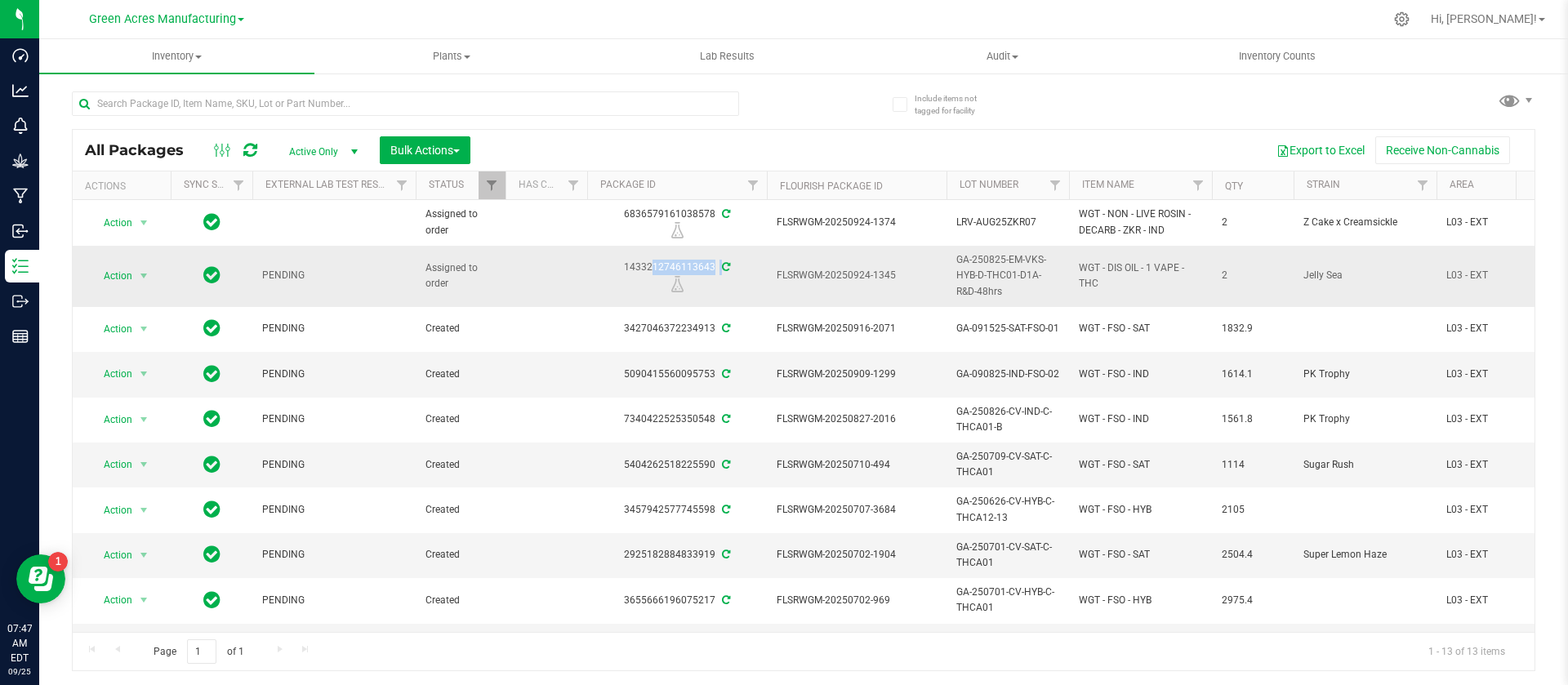
click at [679, 261] on div "1433212746113643" at bounding box center [678, 275] width 185 height 32
copy div "1433212746113643"
click at [1139, 267] on span "WGT - DIS OIL - 1 VAPE - THC" at bounding box center [1140, 276] width 123 height 31
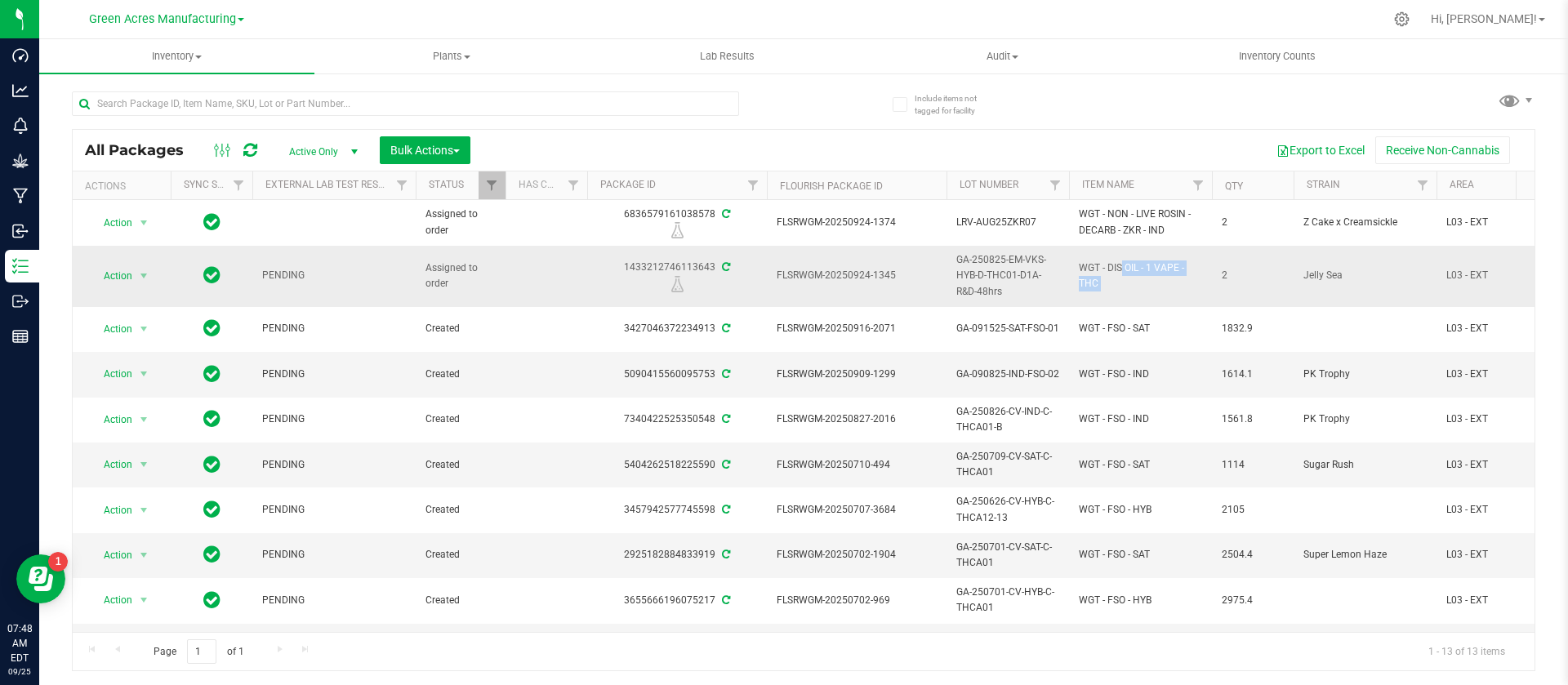
copy tr "WGT - DIS OIL - 1 VAPE - THC"
click at [414, 155] on span "Bulk Actions" at bounding box center [426, 150] width 70 height 13
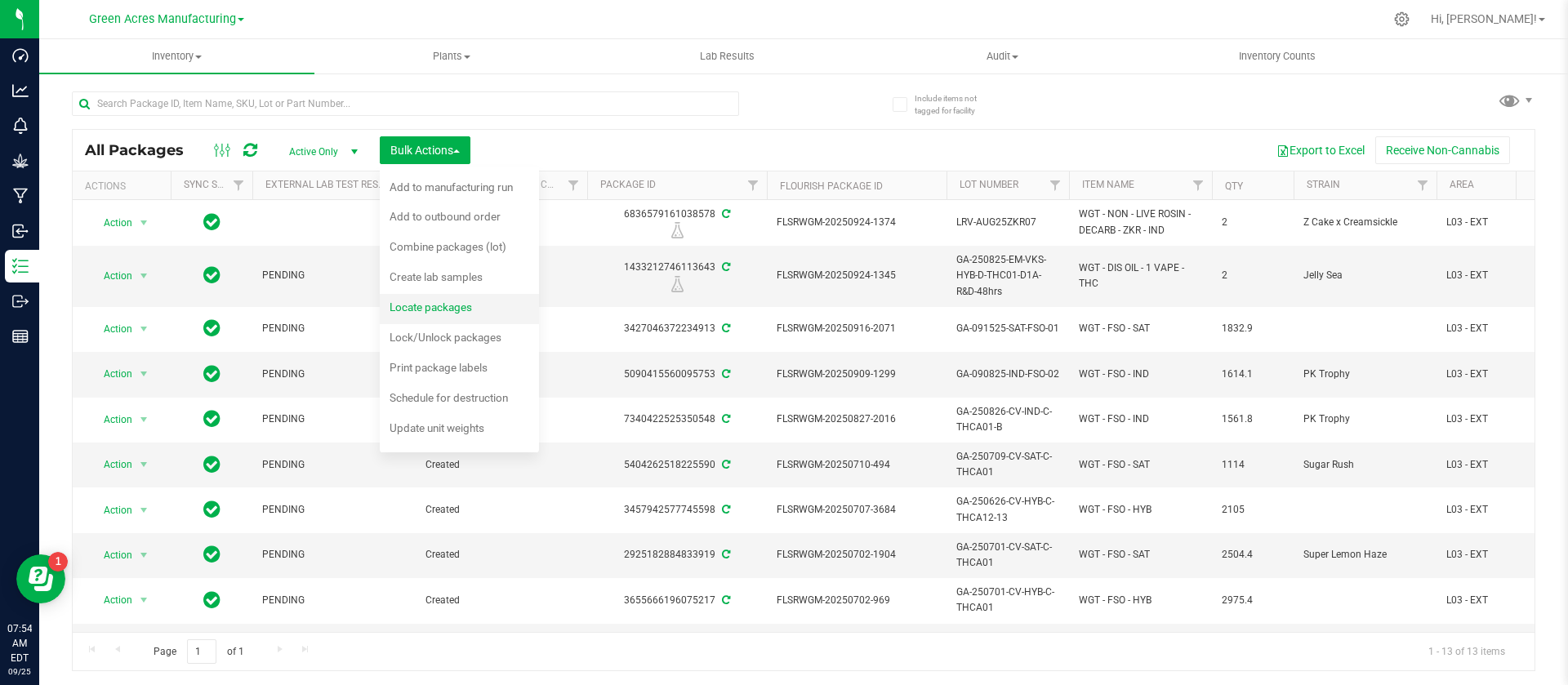
click at [463, 308] on span "Locate packages" at bounding box center [431, 307] width 83 height 13
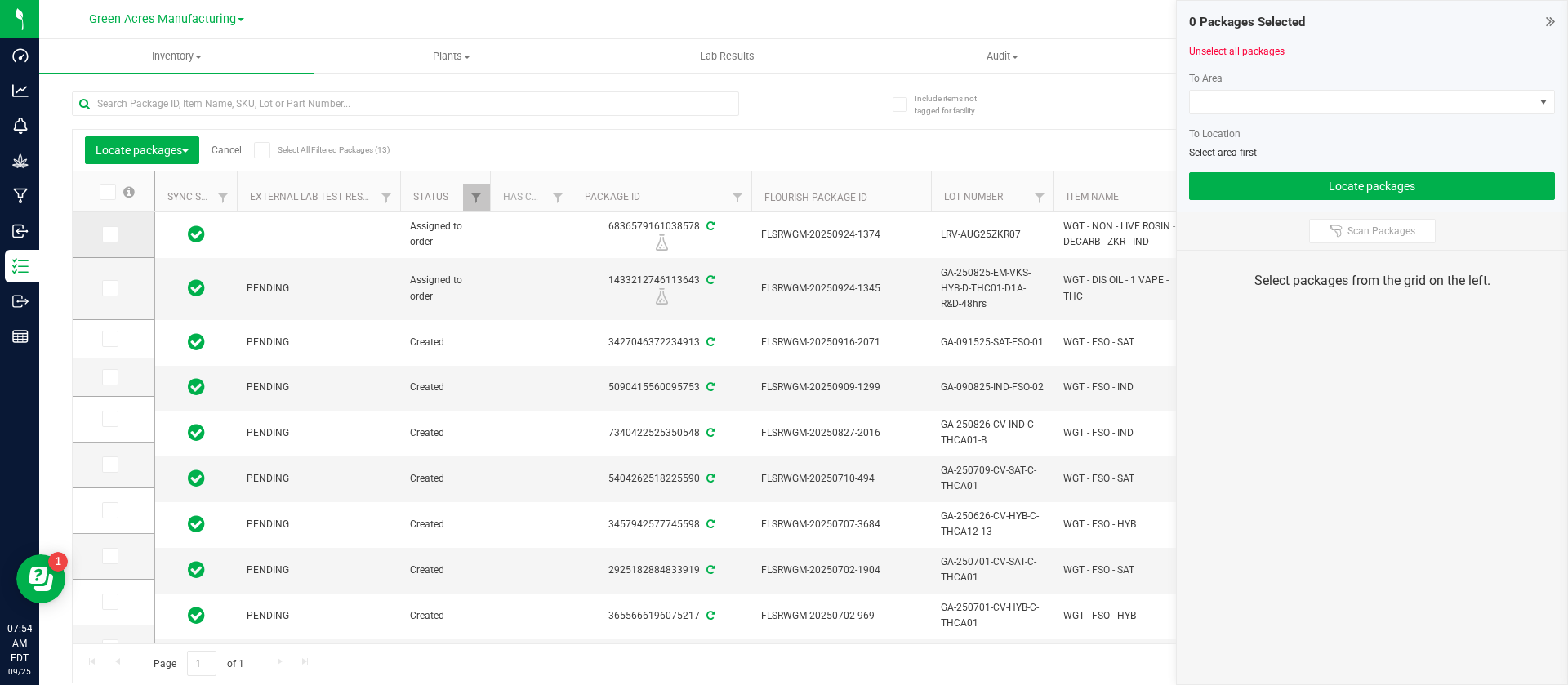
click at [108, 234] on icon at bounding box center [109, 234] width 10 height 0
click at [0, 0] on input "checkbox" at bounding box center [0, 0] width 0 height 0
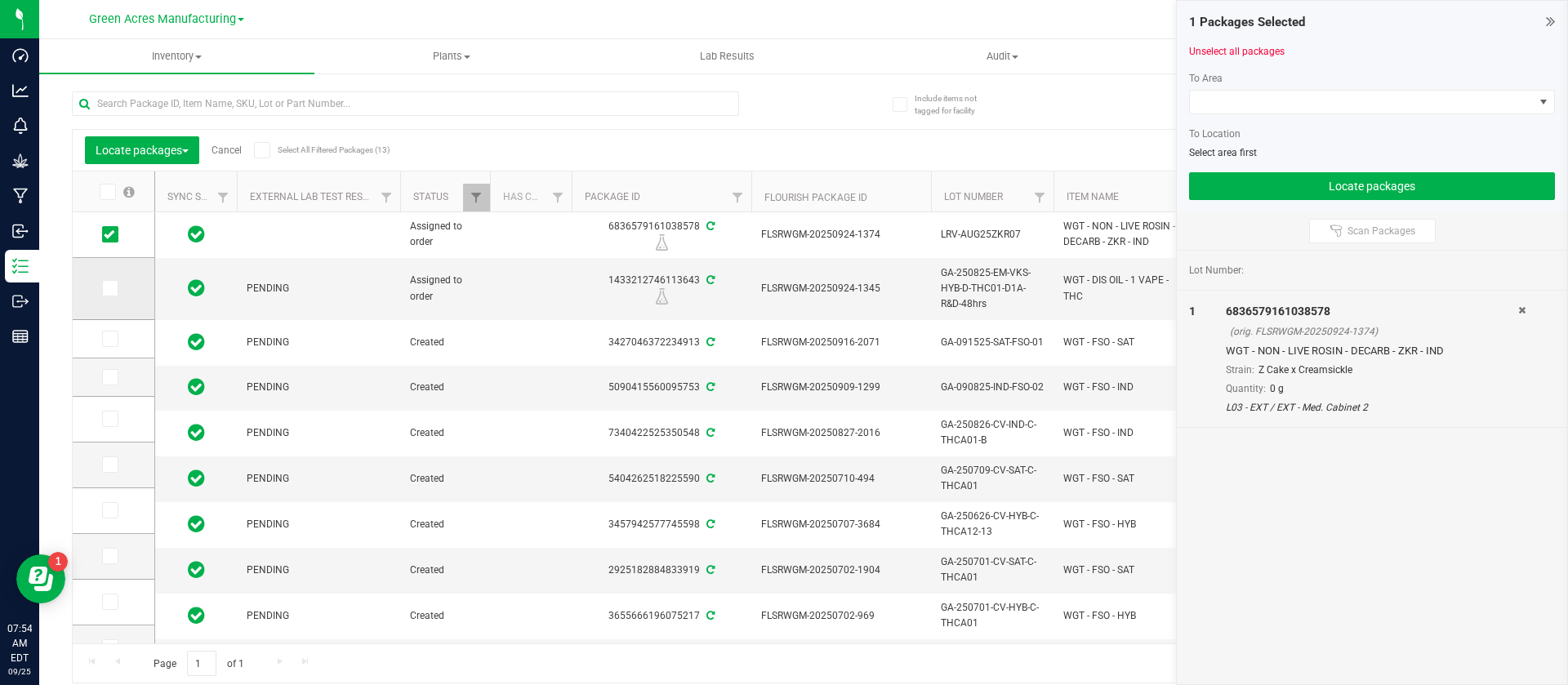
click at [122, 280] on label at bounding box center [113, 288] width 24 height 17
click at [0, 0] on input "checkbox" at bounding box center [0, 0] width 0 height 0
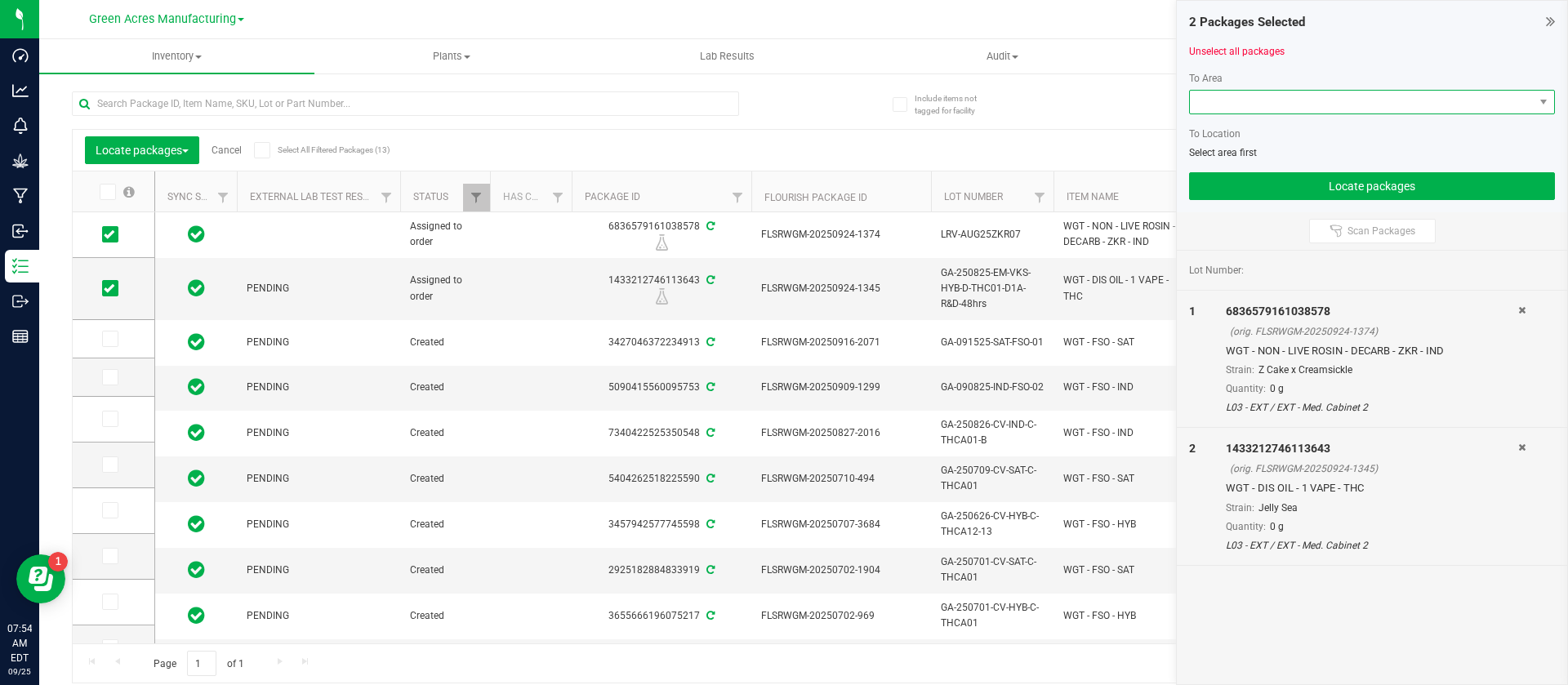
click at [1278, 98] on span at bounding box center [1362, 102] width 344 height 23
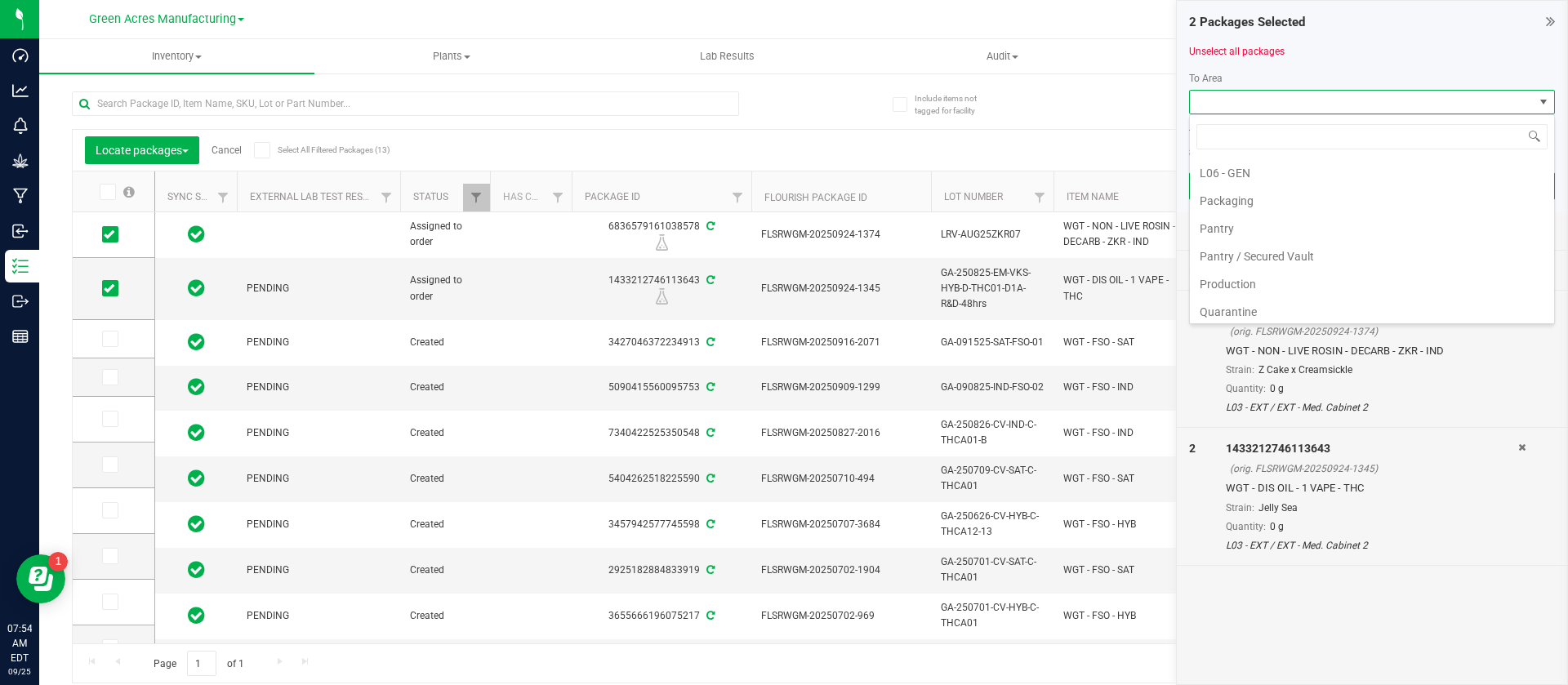
scroll to position [522, 0]
click at [1274, 223] on li "Pantry / Secured Vault" at bounding box center [1373, 232] width 365 height 28
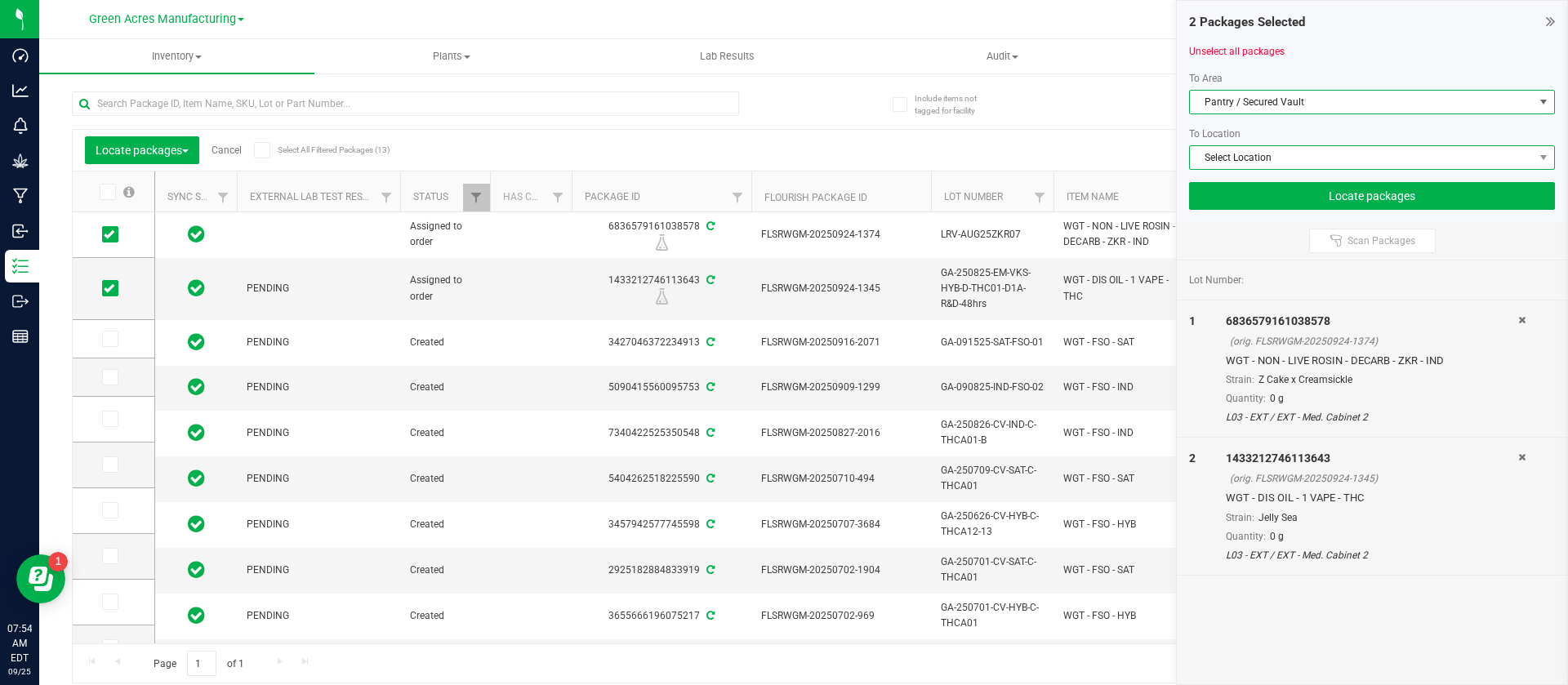
click at [1233, 166] on span "Select Location" at bounding box center [1362, 158] width 344 height 23
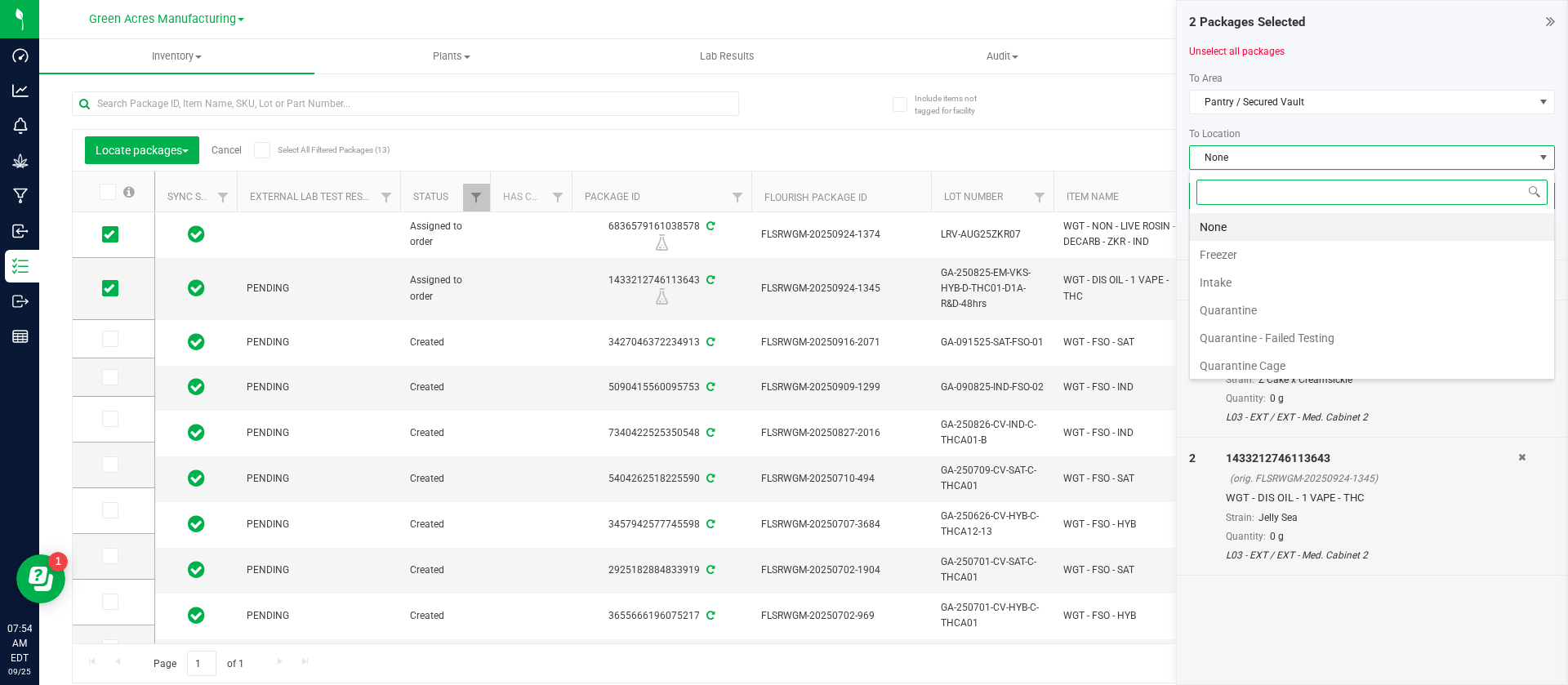
scroll to position [31, 0]
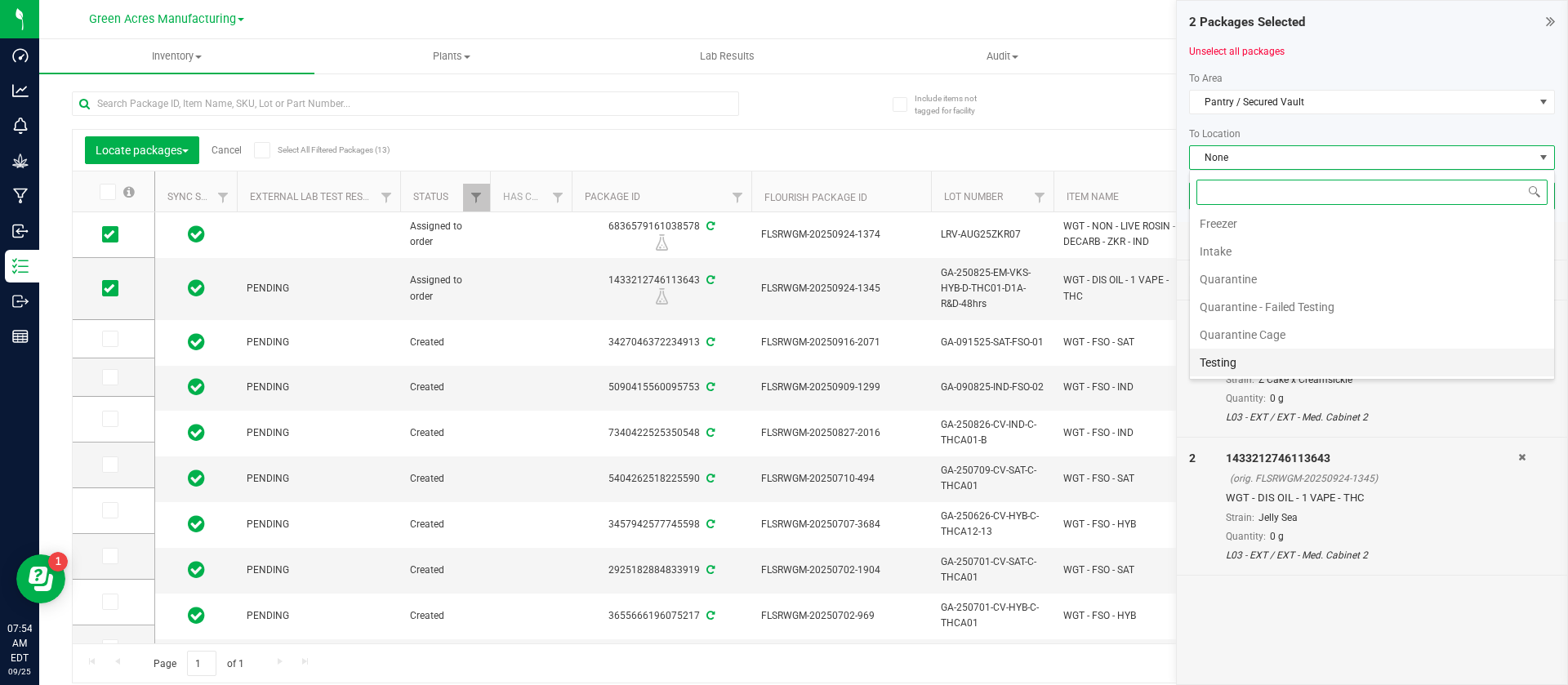
click at [1273, 367] on li "Testing" at bounding box center [1373, 363] width 365 height 28
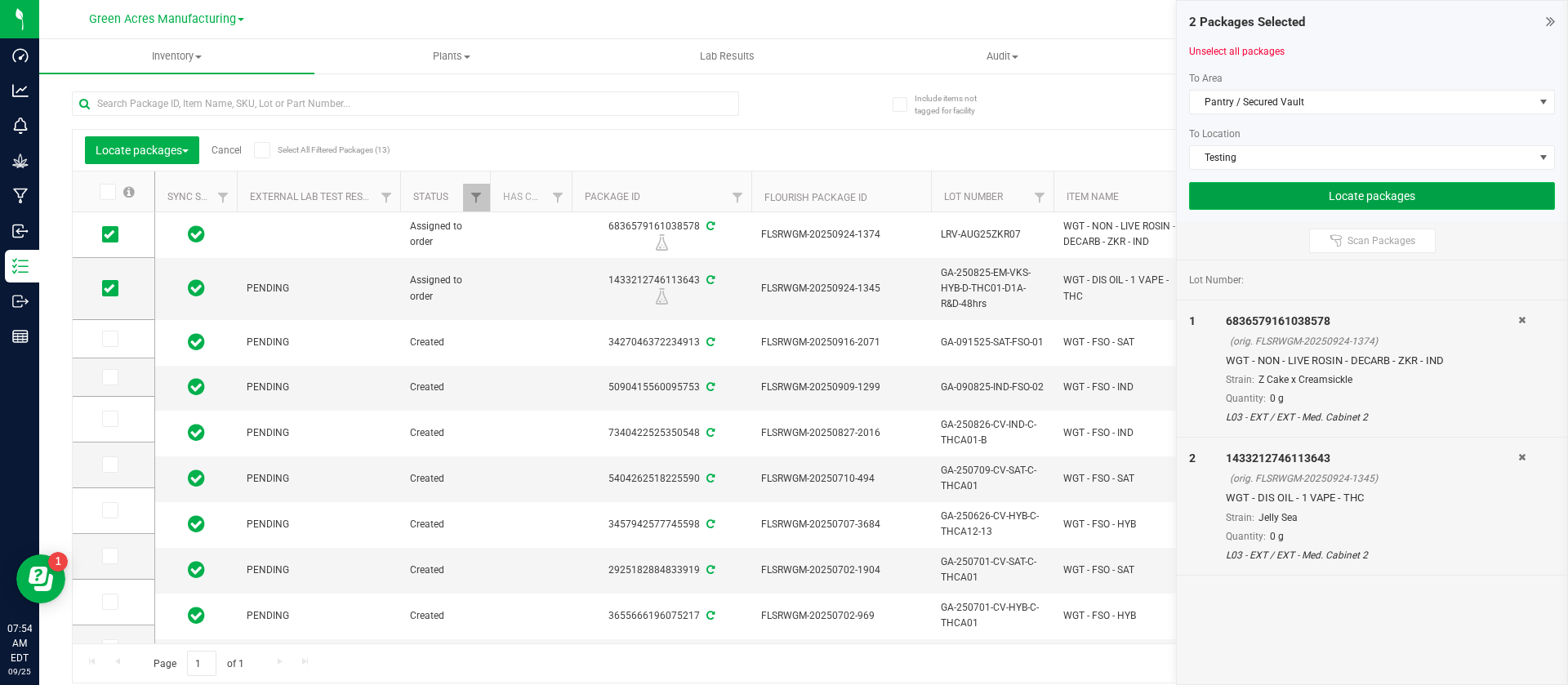
click at [1237, 195] on button "Locate packages" at bounding box center [1373, 196] width 366 height 28
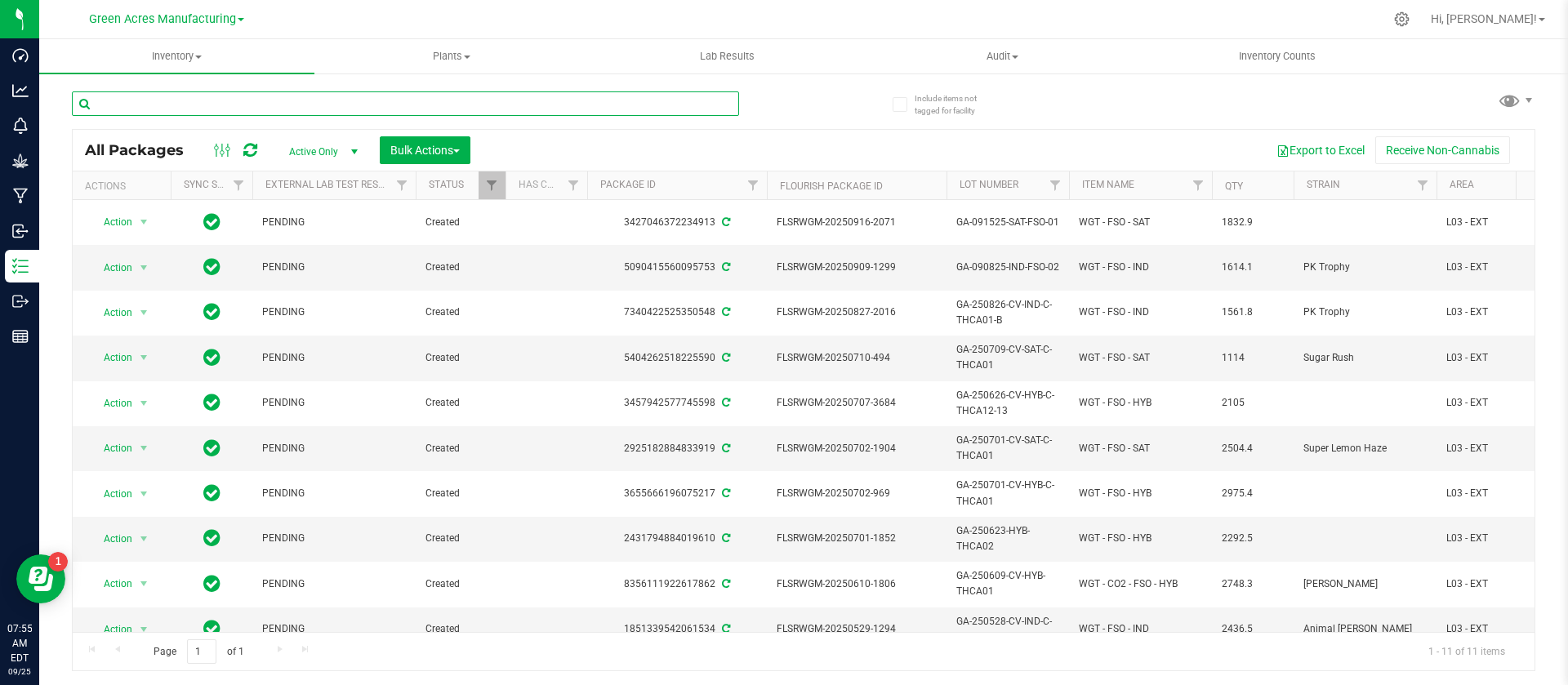
click at [490, 103] on input "text" at bounding box center [405, 104] width 667 height 24
paste input "GA-250923-EM-VKS-HYB-D-THC01"
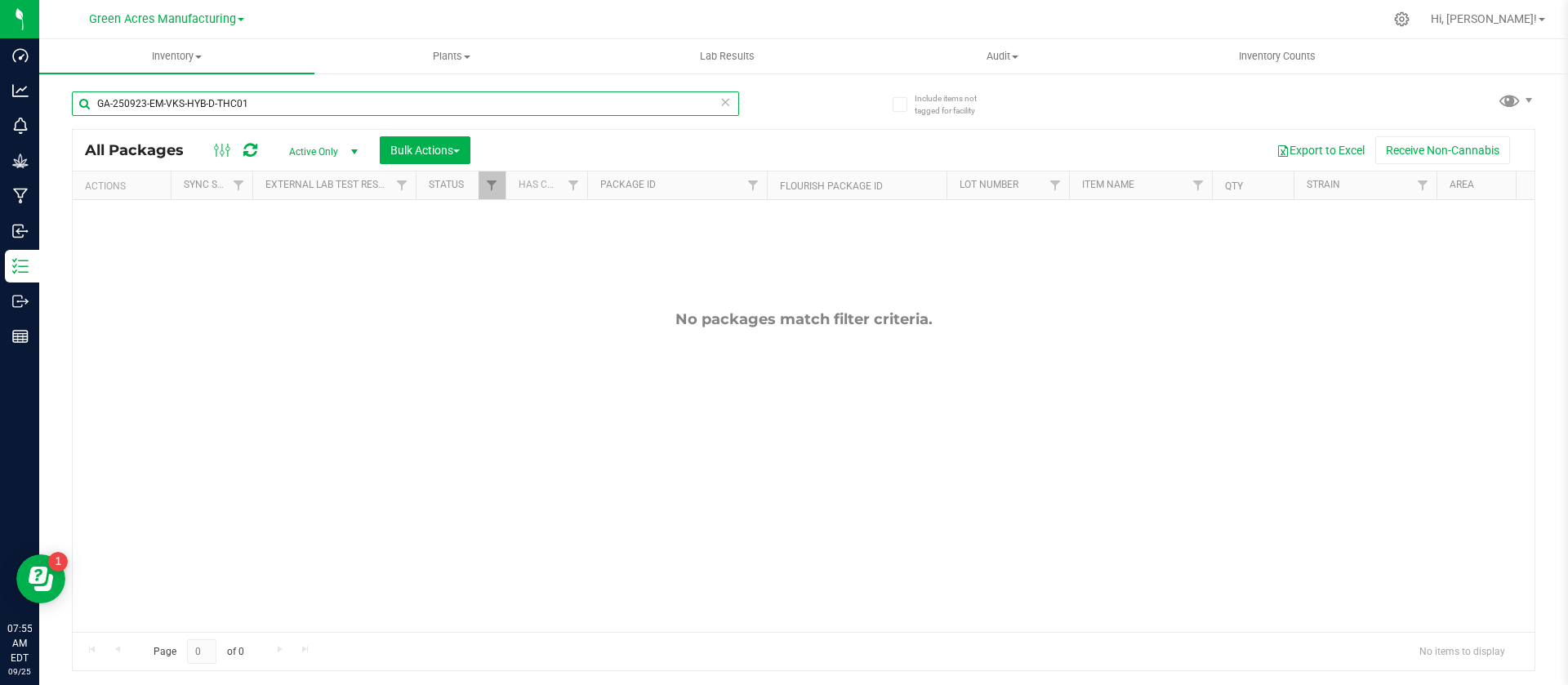
click at [251, 104] on input "GA-250923-EM-VKS-HYB-D-THC01" at bounding box center [405, 104] width 667 height 24
click at [265, 106] on input "GA-250923-EM-VKS-HYB-D-THC01" at bounding box center [405, 104] width 667 height 24
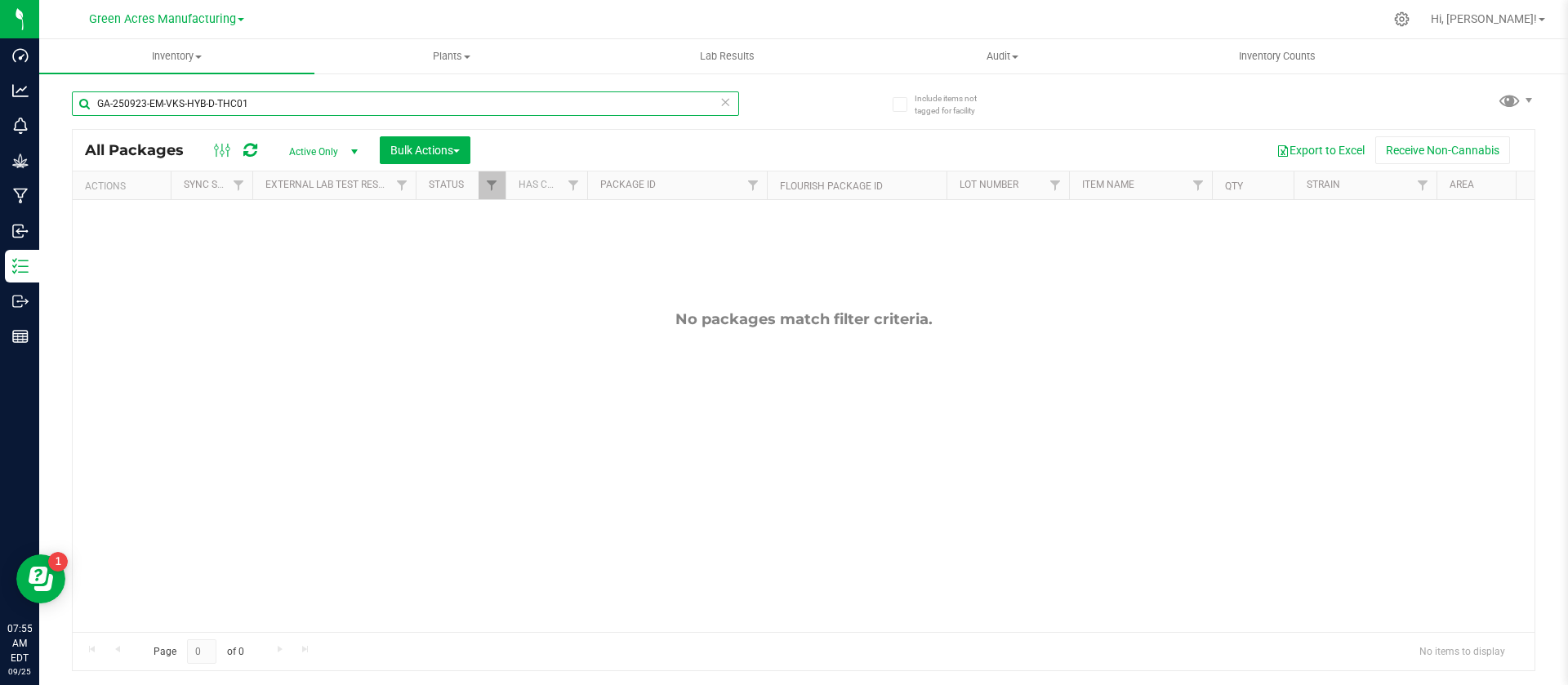
click at [265, 106] on input "GA-250923-EM-VKS-HYB-D-THC01" at bounding box center [405, 104] width 667 height 24
click at [262, 106] on input "GA-250923-EM-VKS-HYB-D-THC01" at bounding box center [405, 104] width 667 height 24
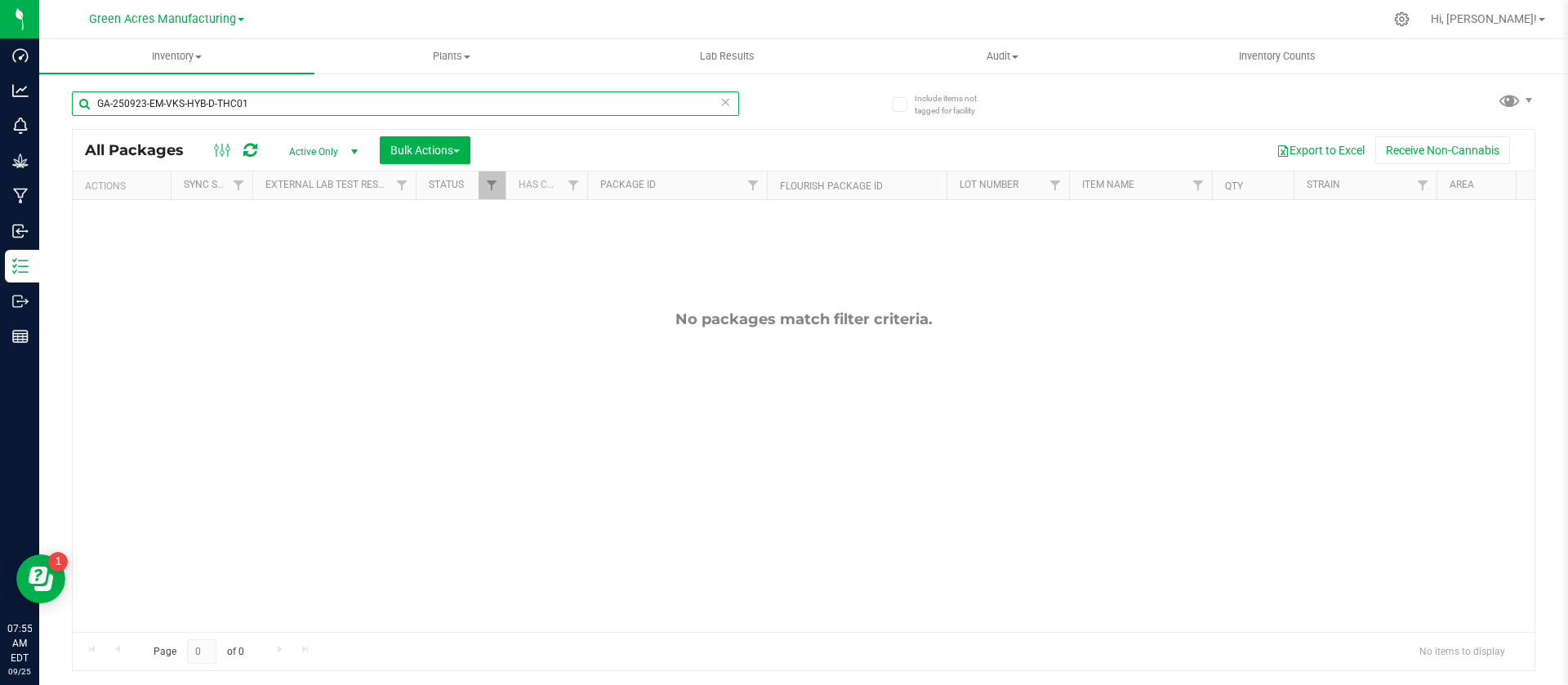
click at [262, 106] on input "GA-250923-EM-VKS-HYB-D-THC01" at bounding box center [405, 104] width 667 height 24
type input "GA-250923-EM-VKS-HYB-D-THC01"
click at [172, 53] on span "Inventory" at bounding box center [177, 56] width 276 height 15
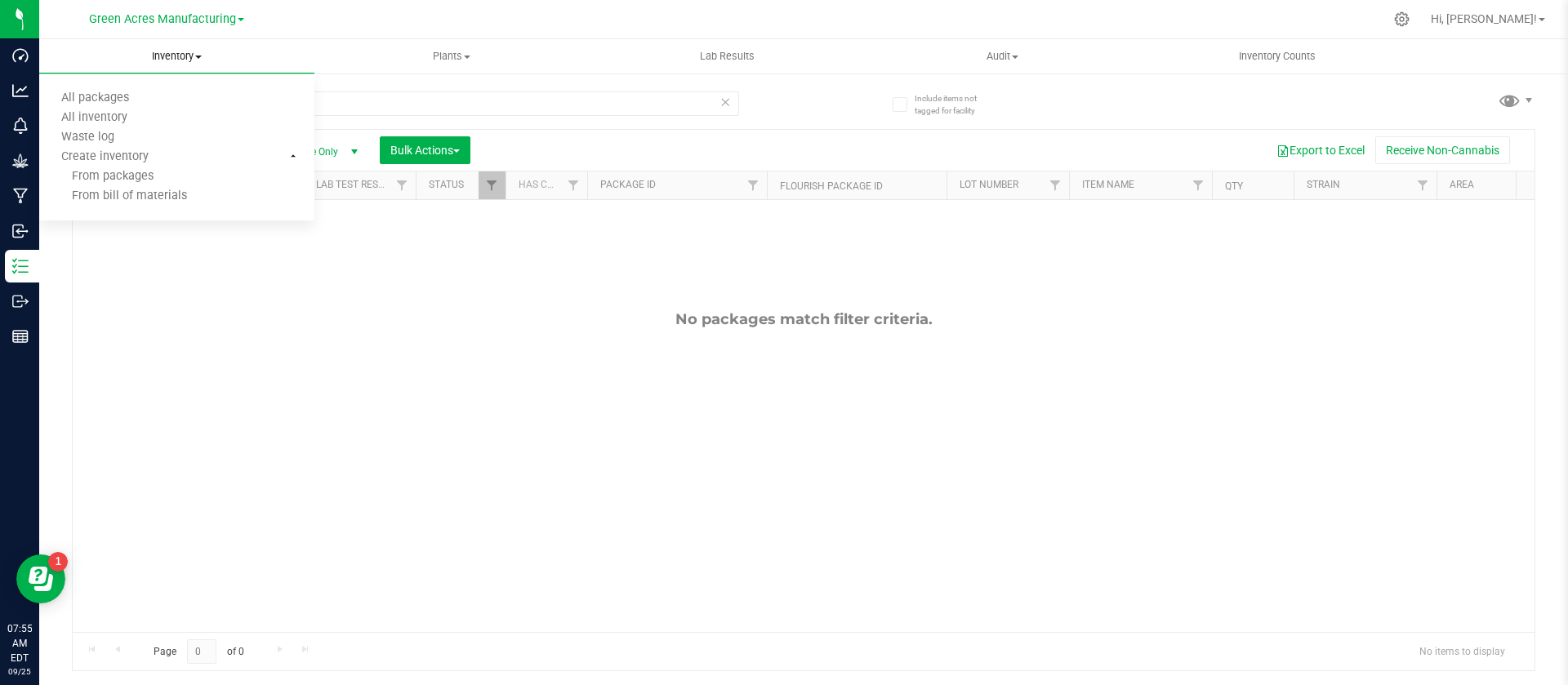
click at [117, 86] on ul "All packages All inventory Waste log Create inventory From packages From bill o…" at bounding box center [177, 147] width 276 height 147
click at [180, 62] on span "Inventory" at bounding box center [177, 56] width 276 height 15
click at [106, 95] on span "All packages" at bounding box center [95, 98] width 112 height 14
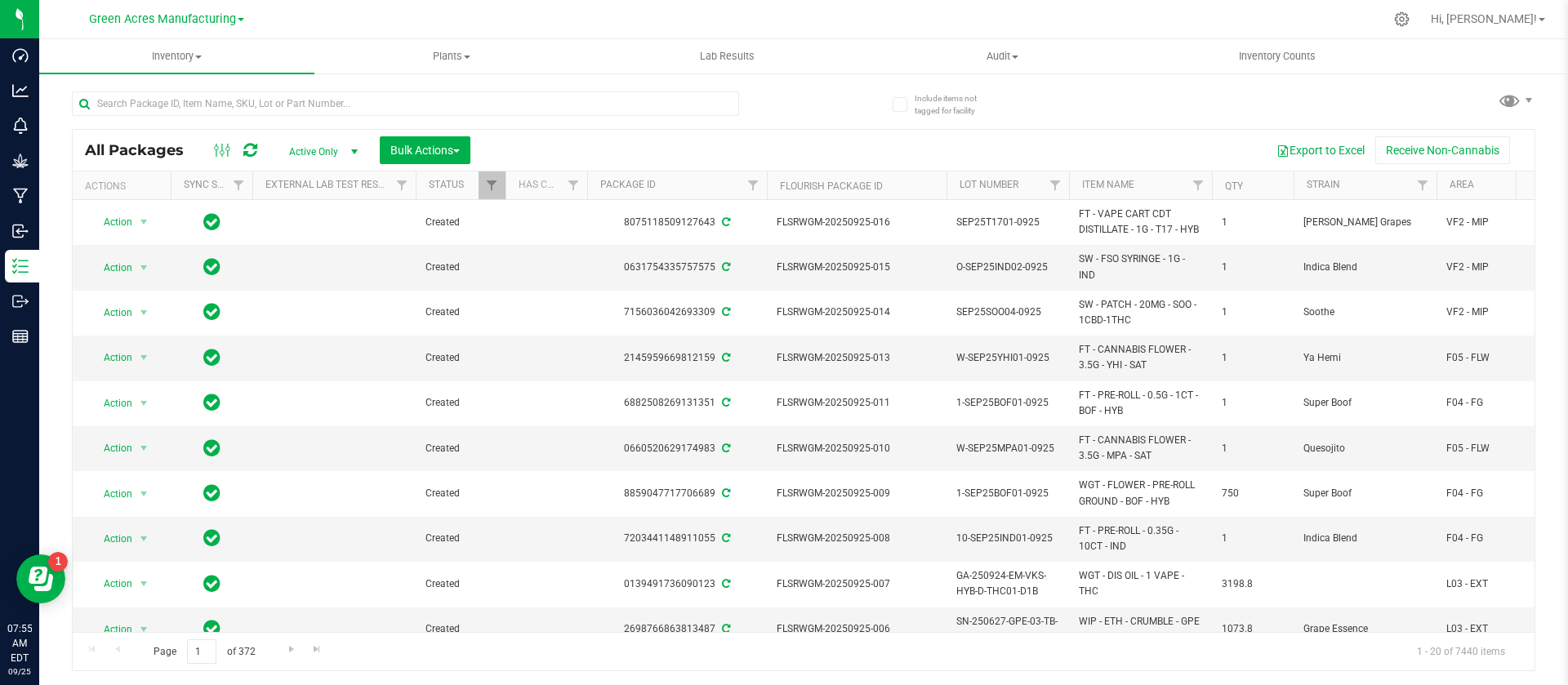
click at [361, 119] on div at bounding box center [405, 110] width 667 height 37
click at [346, 105] on input "text" at bounding box center [405, 104] width 667 height 24
paste input "GA-250923-EM-VKS-HYB-D-THC01"
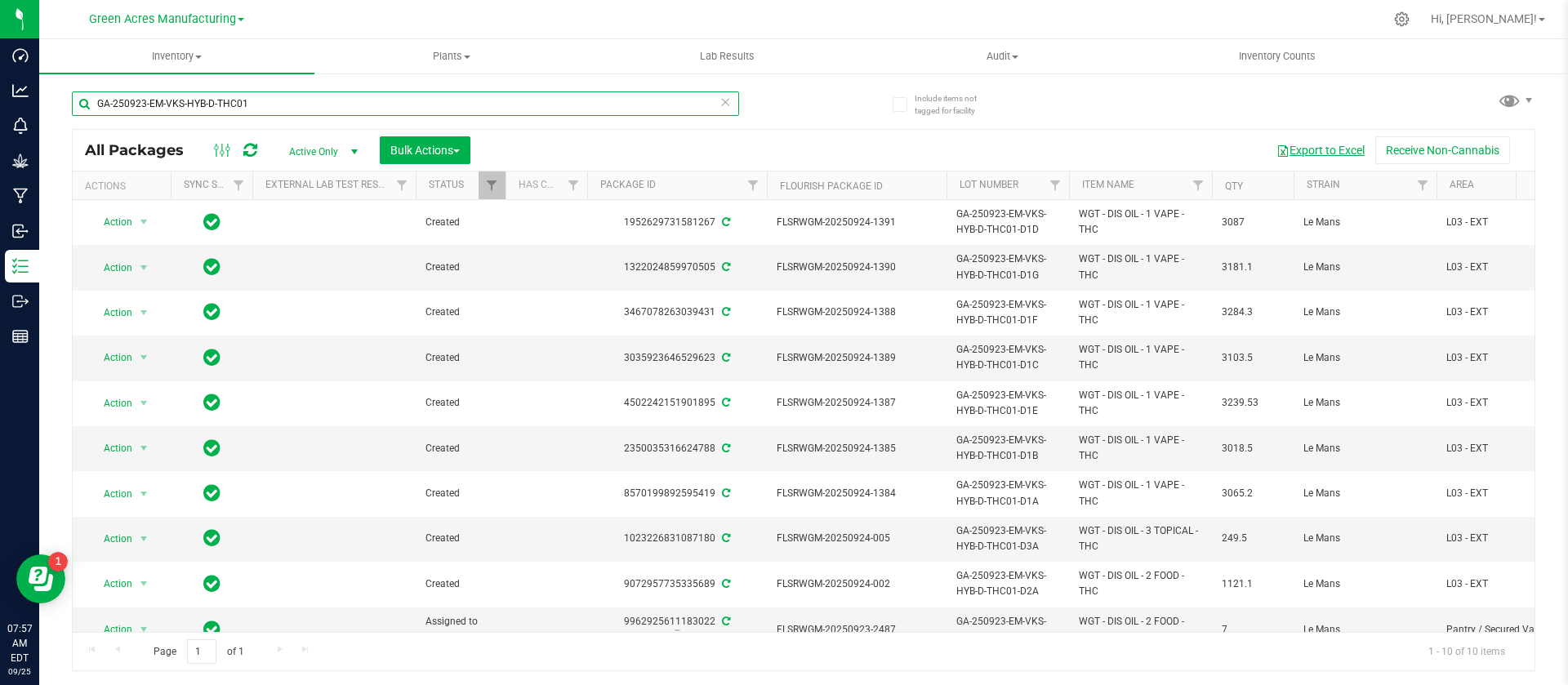
type input "GA-250923-EM-VKS-HYB-D-THC01"
click at [1328, 154] on button "Export to Excel" at bounding box center [1321, 150] width 110 height 28
click at [436, 148] on span "Bulk Actions" at bounding box center [426, 150] width 70 height 13
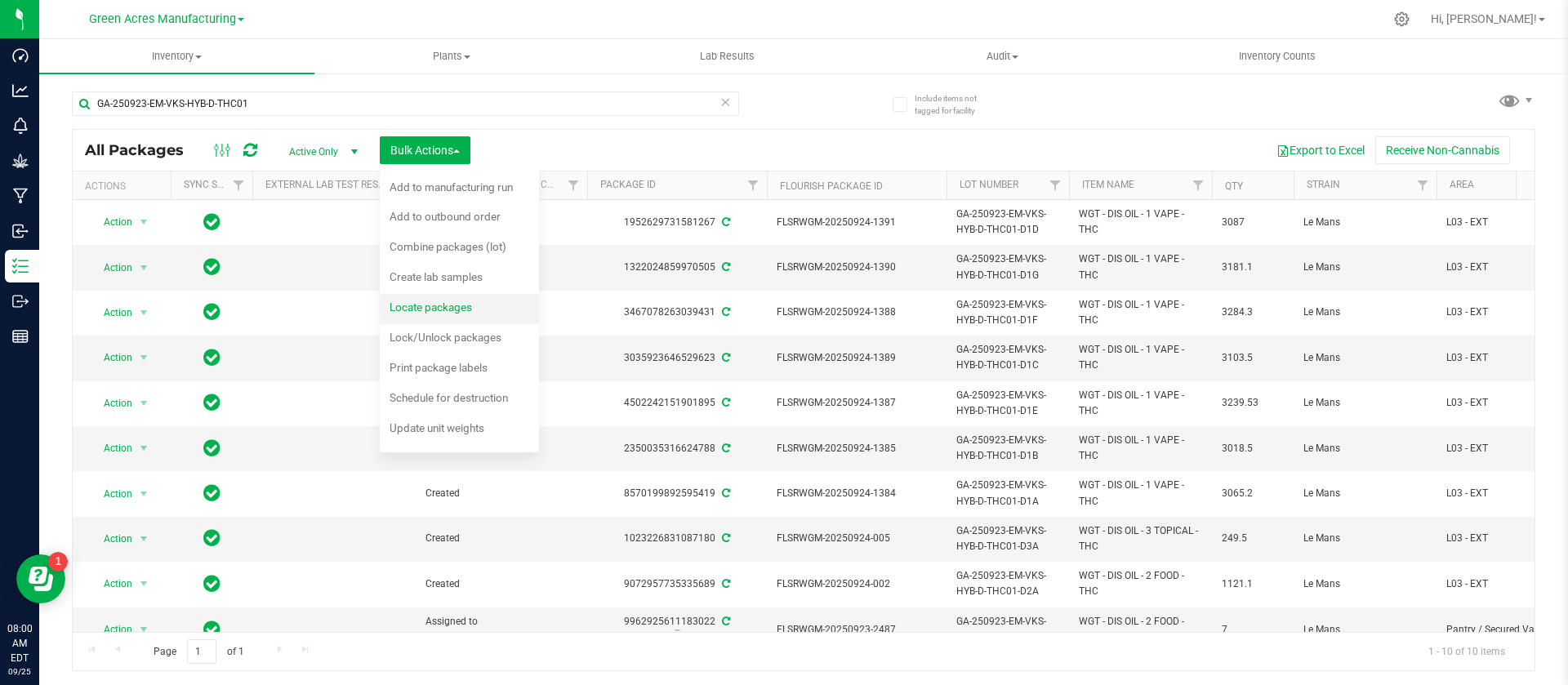
click at [447, 305] on span "Locate packages" at bounding box center [431, 307] width 83 height 13
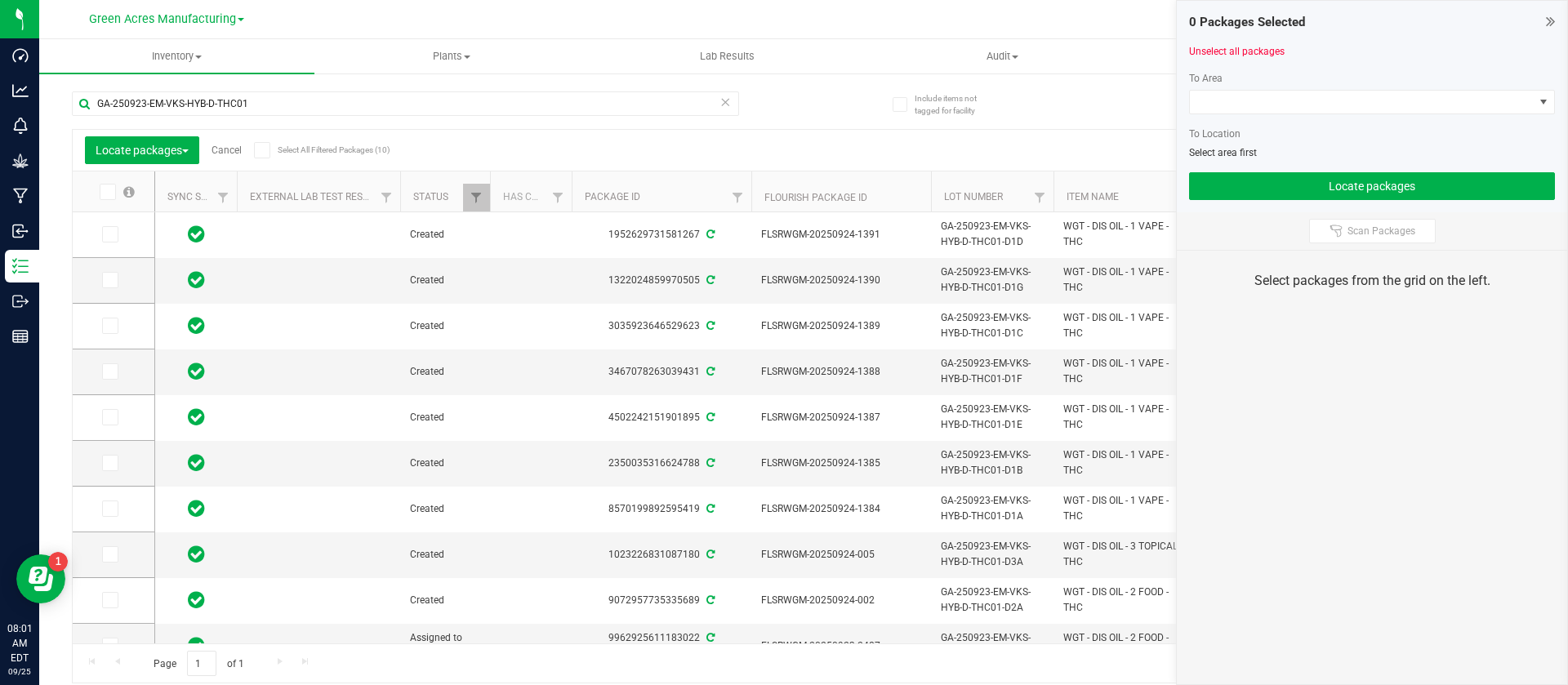
click at [101, 193] on span at bounding box center [107, 192] width 17 height 17
click at [0, 0] on input "checkbox" at bounding box center [0, 0] width 0 height 0
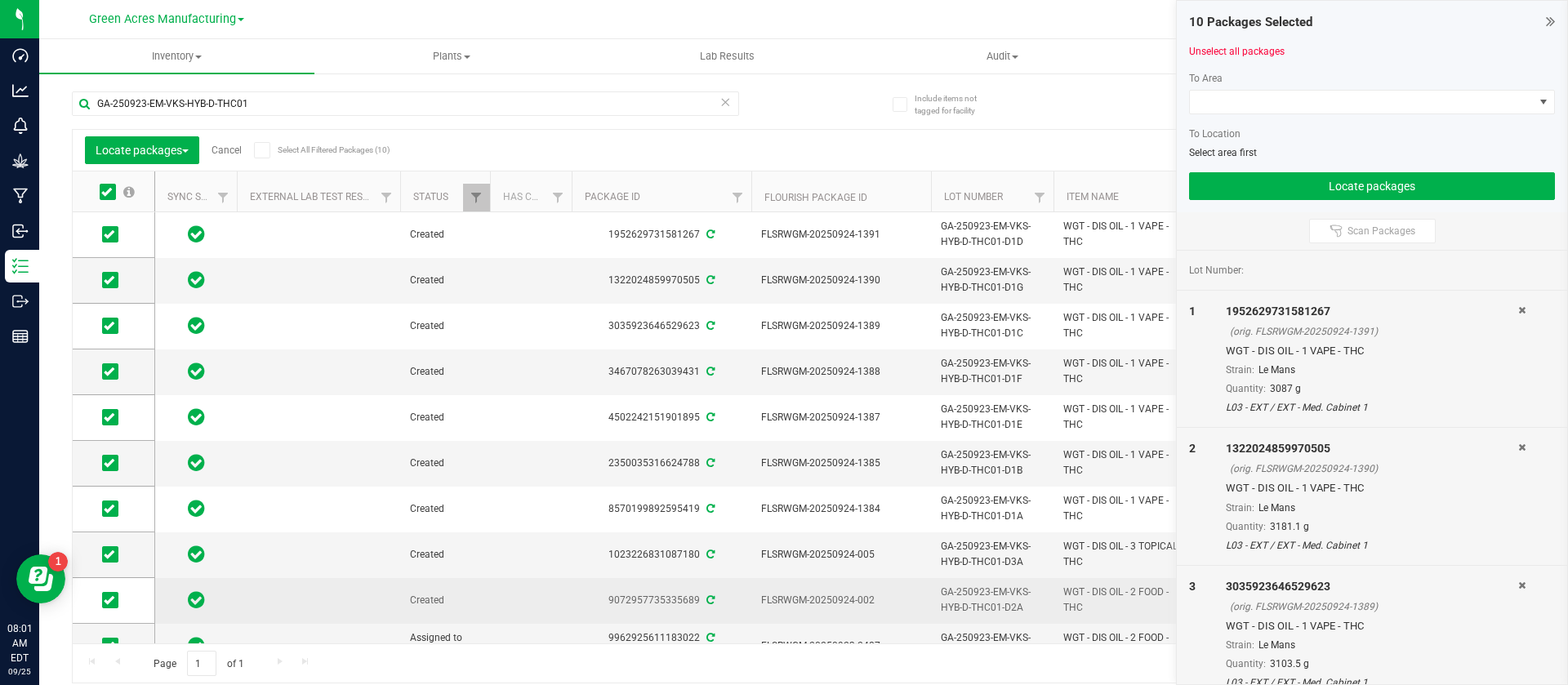
click at [852, 605] on span "FLSRWGM-20250924-002" at bounding box center [842, 600] width 160 height 16
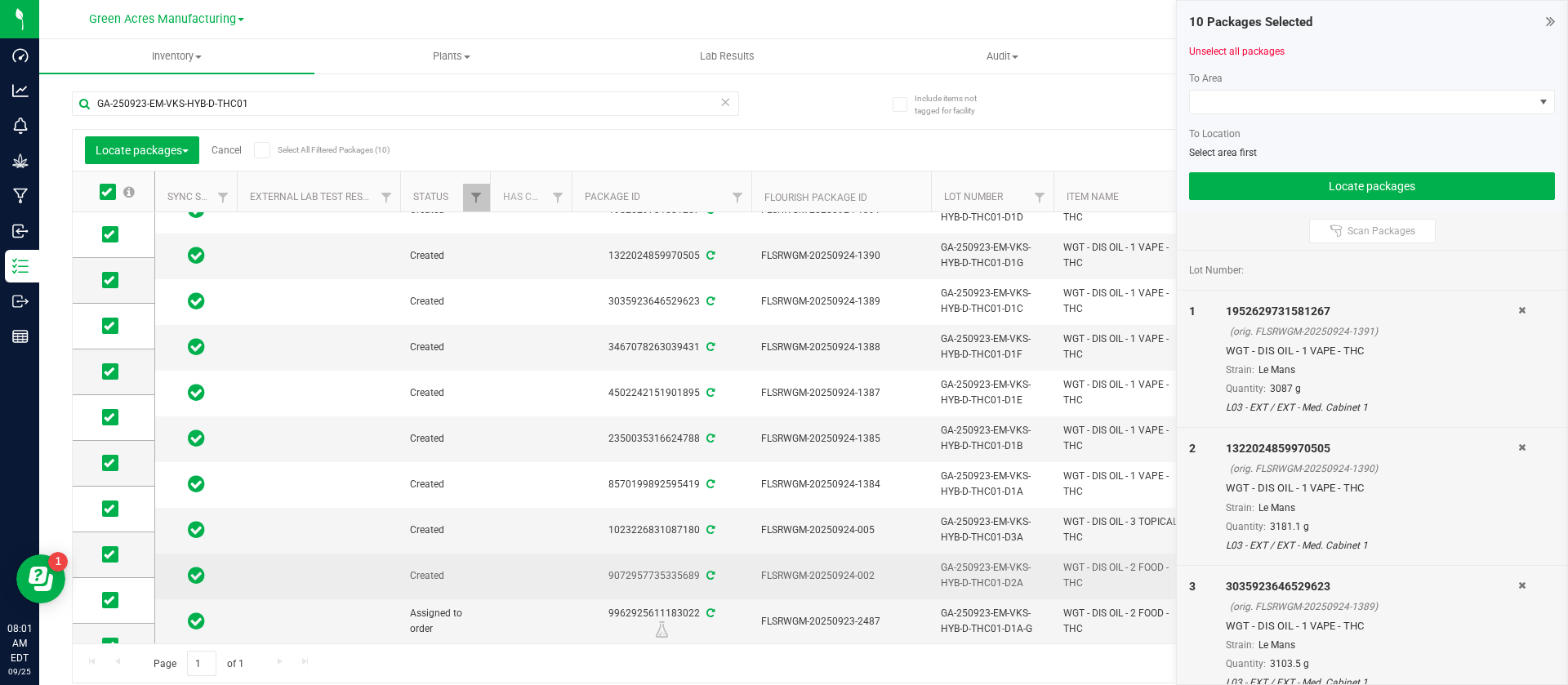
scroll to position [24, 0]
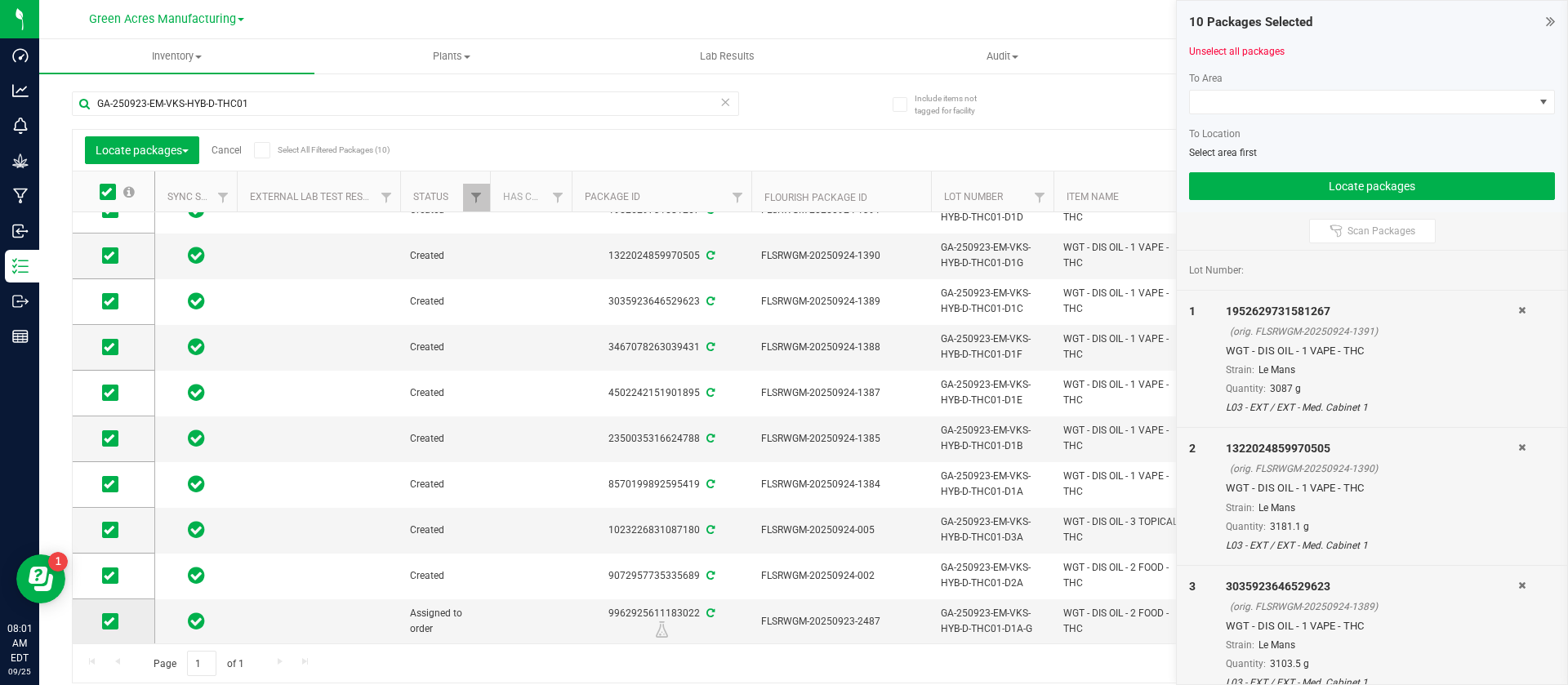
click at [112, 621] on icon at bounding box center [109, 621] width 10 height 0
click at [0, 0] on input "checkbox" at bounding box center [0, 0] width 0 height 0
click at [1292, 112] on span at bounding box center [1362, 102] width 344 height 23
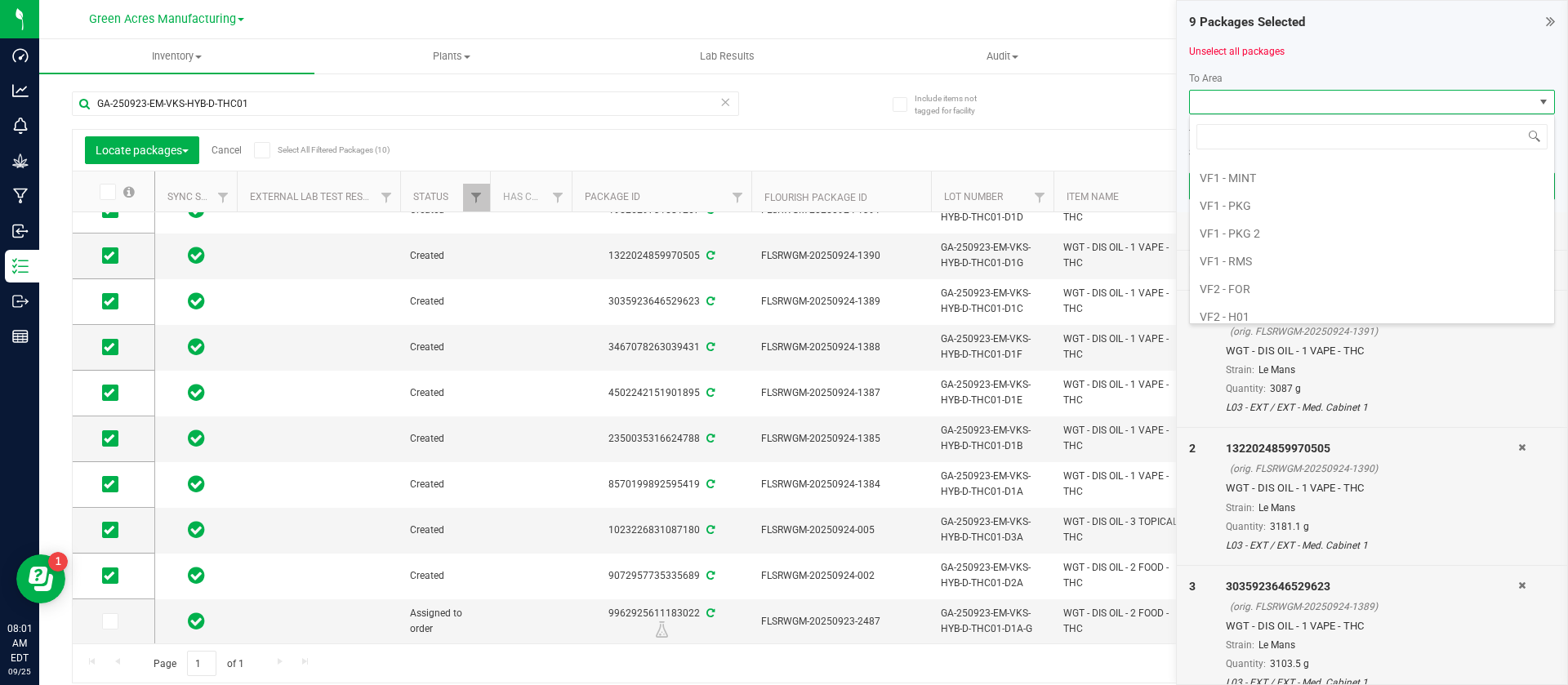
scroll to position [931, 0]
click at [1237, 232] on li "VF2 - FOR" at bounding box center [1373, 240] width 365 height 28
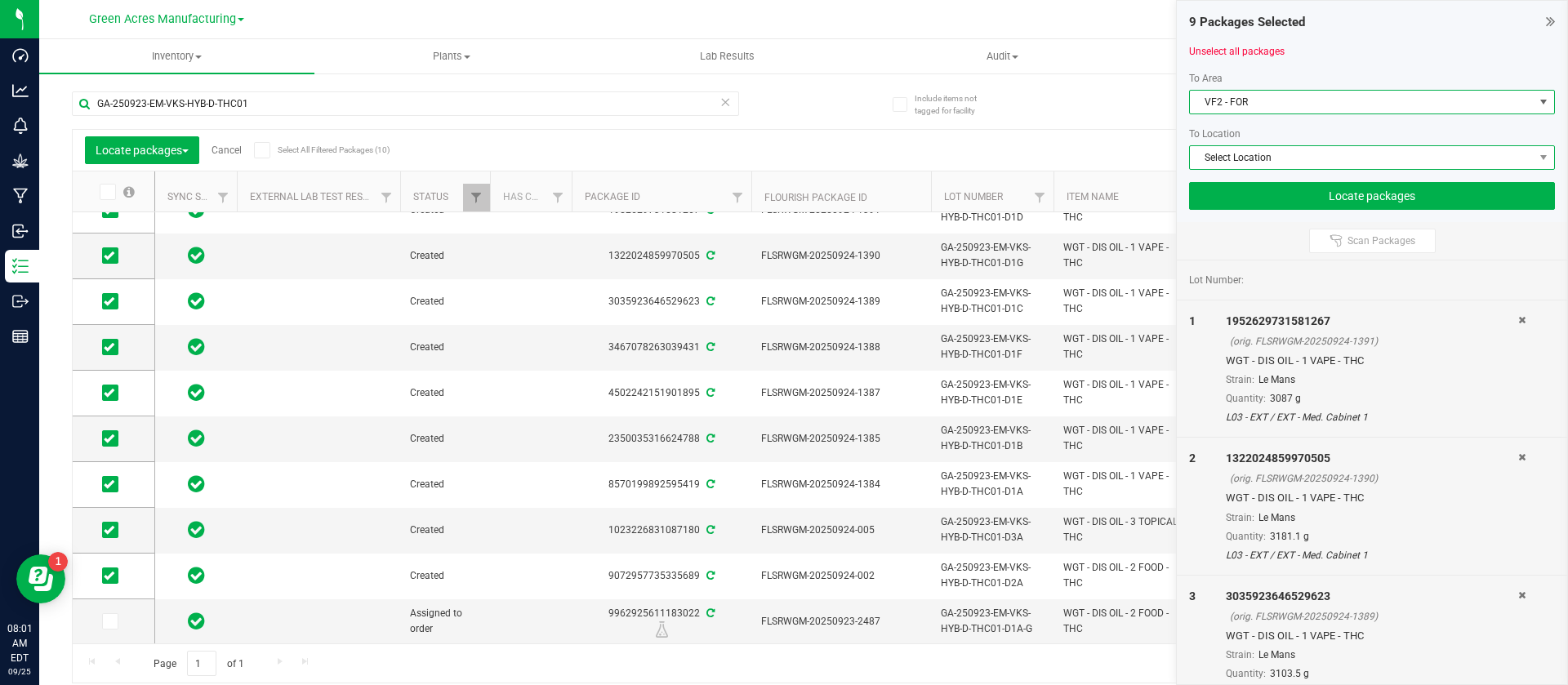
click at [1197, 159] on span "Select Location" at bounding box center [1362, 158] width 344 height 23
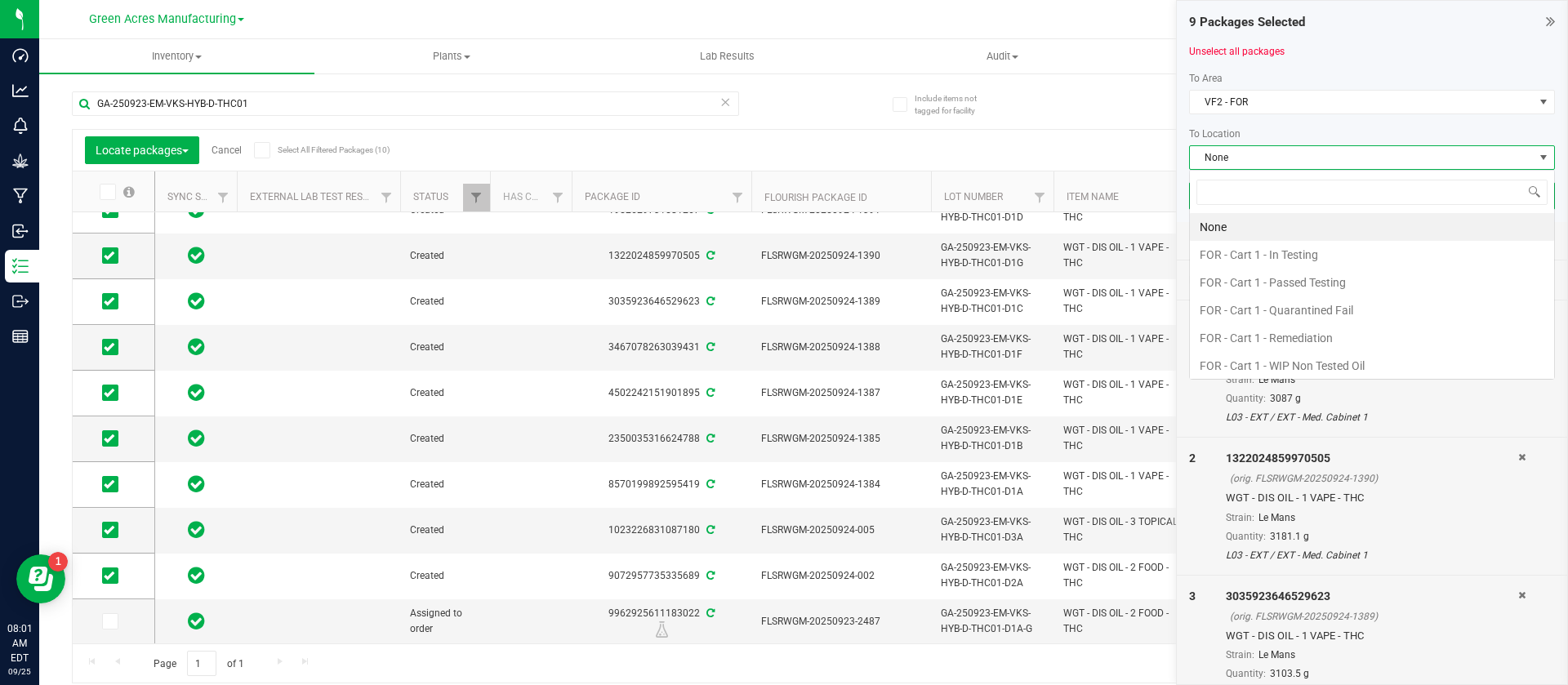
scroll to position [24, 366]
click at [1234, 247] on li "FOR - Cart 1 - In Testing" at bounding box center [1373, 254] width 365 height 28
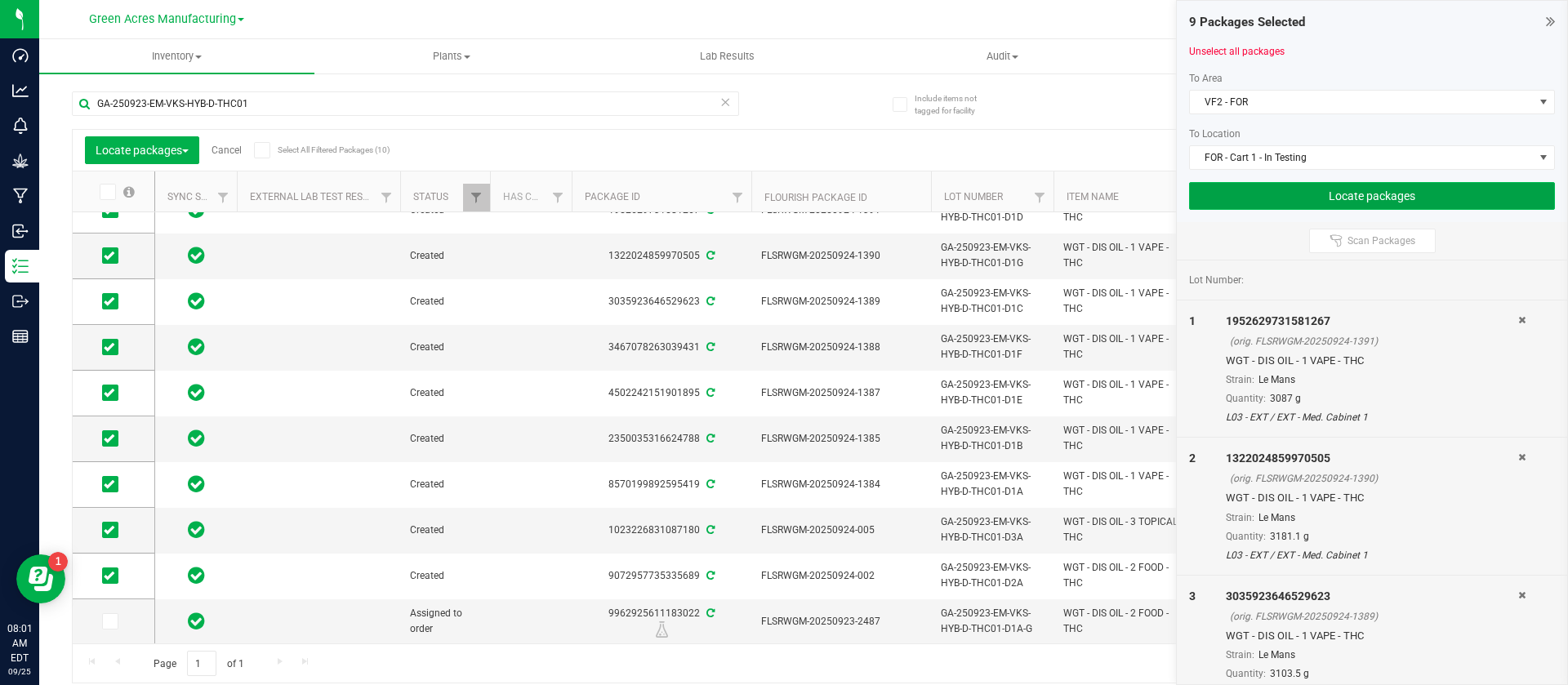
click at [1220, 186] on button "Locate packages" at bounding box center [1373, 196] width 366 height 28
